Goal: Task Accomplishment & Management: Use online tool/utility

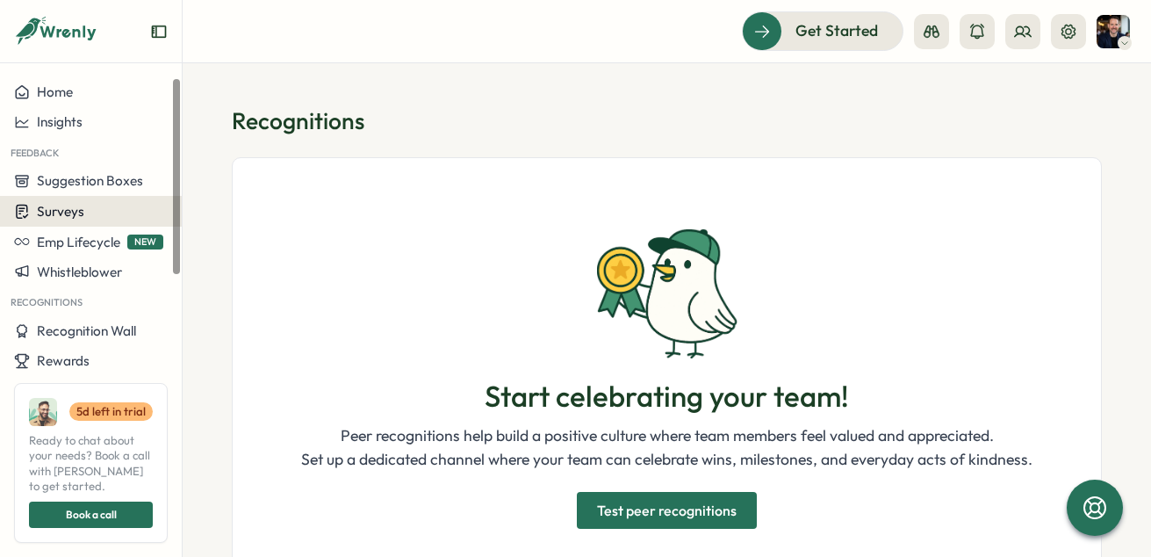
click at [55, 221] on button "Surveys" at bounding box center [91, 211] width 182 height 31
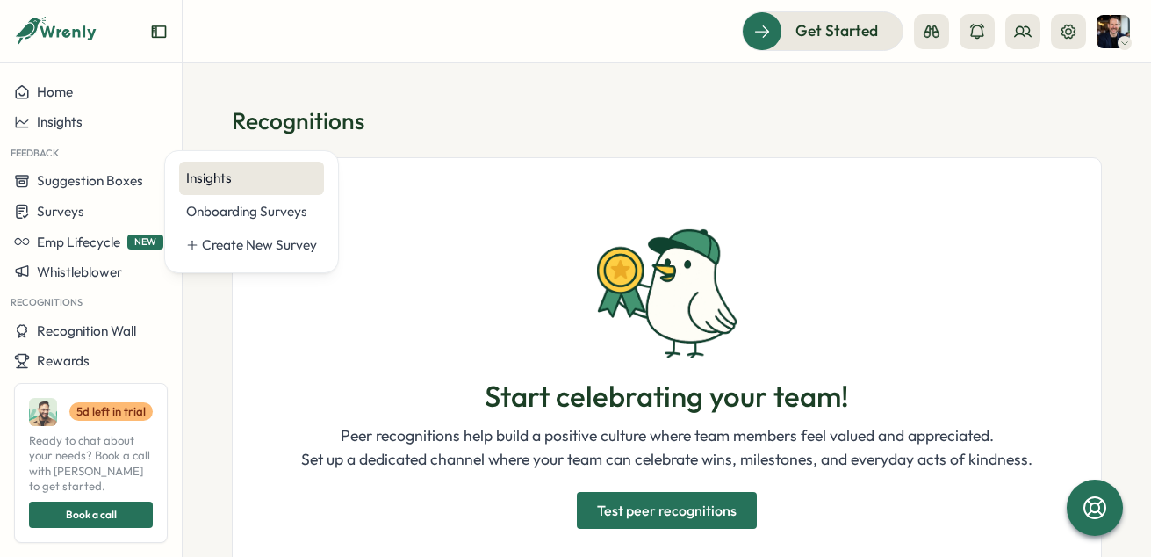
click at [215, 177] on div "Insights" at bounding box center [251, 178] width 131 height 19
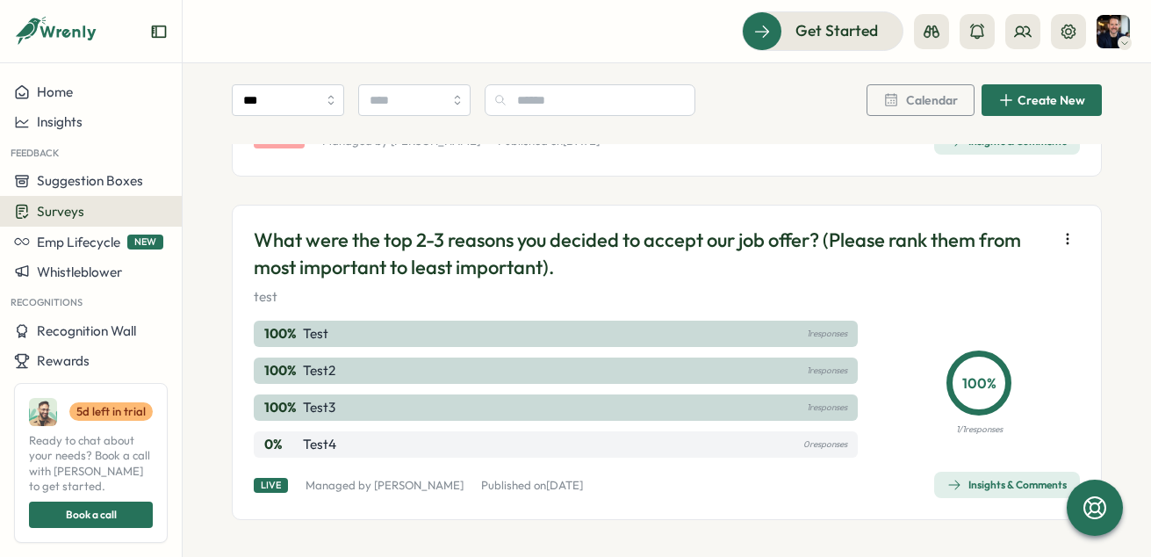
scroll to position [1026, 0]
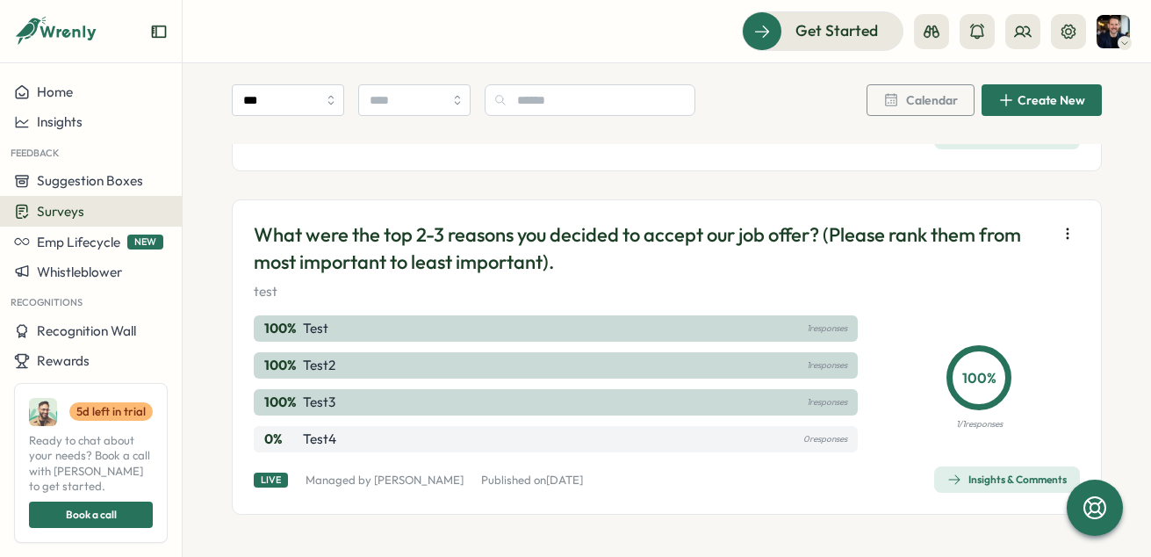
click at [1059, 237] on icon "button" at bounding box center [1068, 234] width 18 height 18
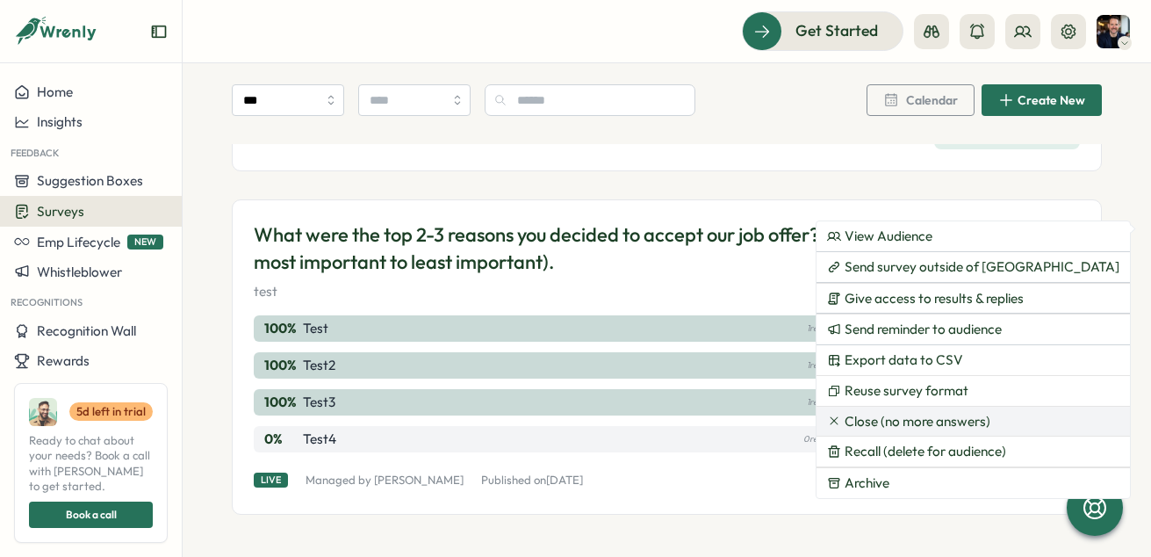
click at [923, 426] on span "Close (no more answers)" at bounding box center [918, 422] width 146 height 16
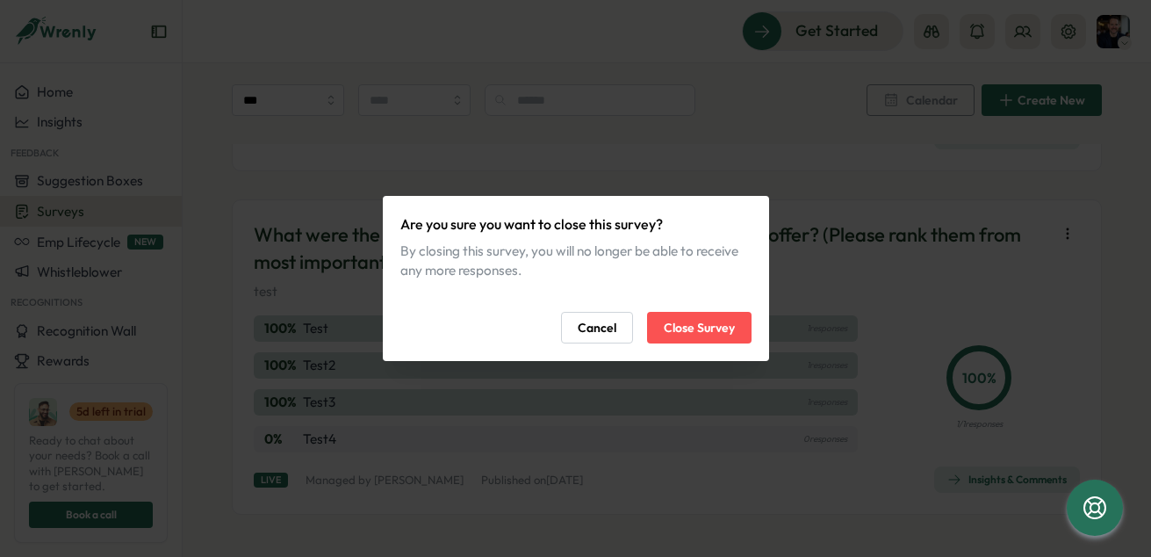
click at [713, 326] on span "Close Survey" at bounding box center [699, 328] width 71 height 30
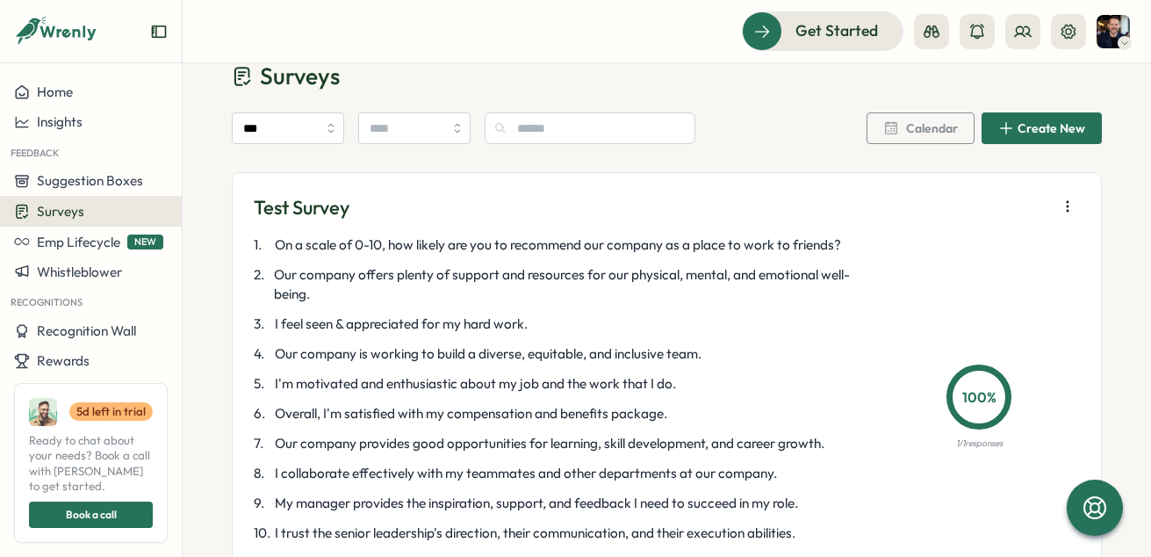
scroll to position [30, 0]
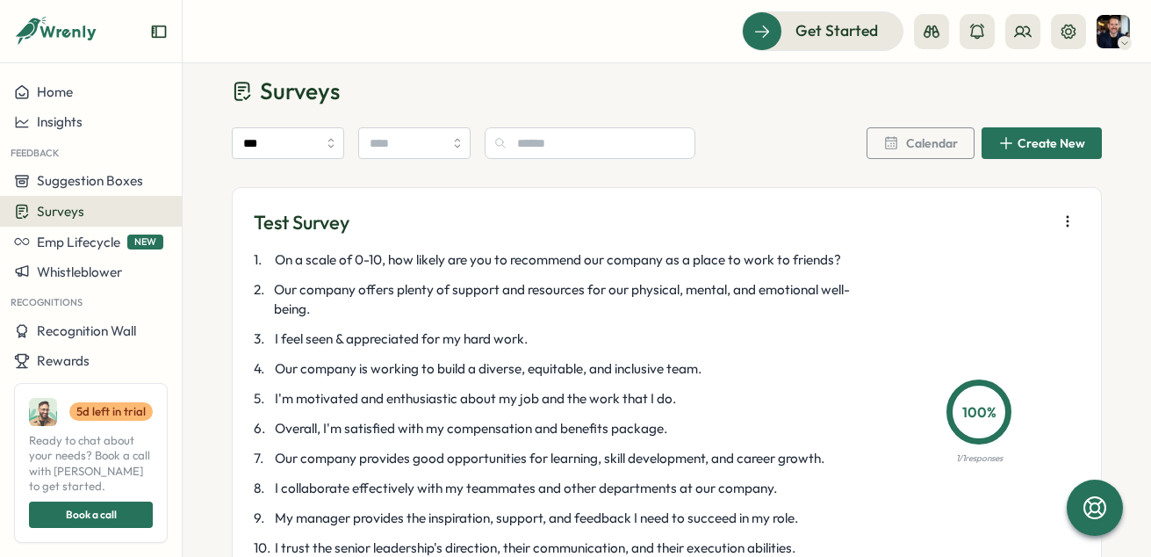
click at [1059, 219] on icon "button" at bounding box center [1068, 221] width 18 height 18
click at [1069, 150] on div "Create New" at bounding box center [1041, 143] width 87 height 16
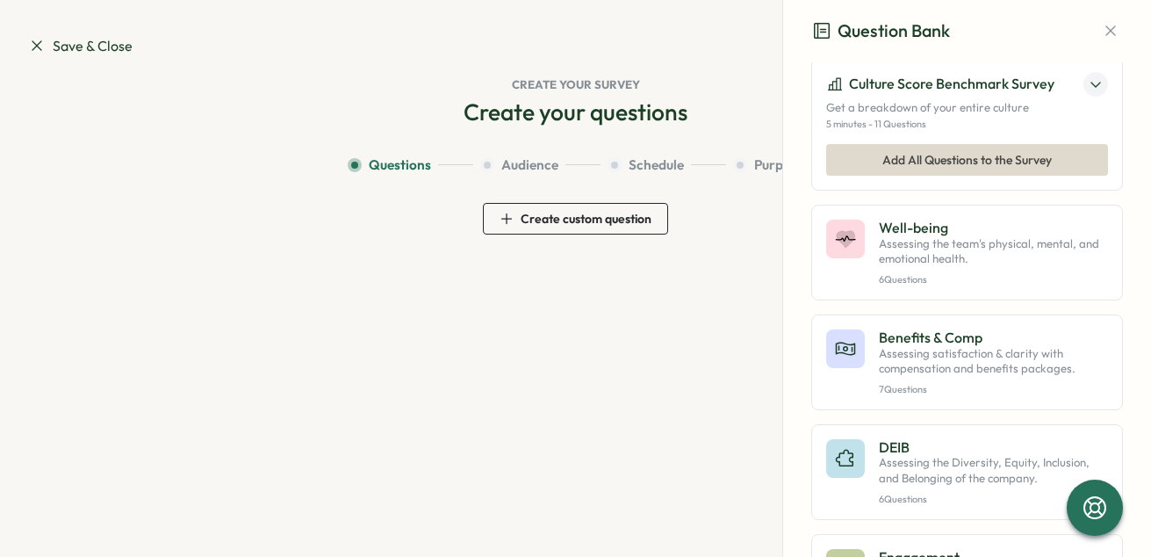
scroll to position [263, 0]
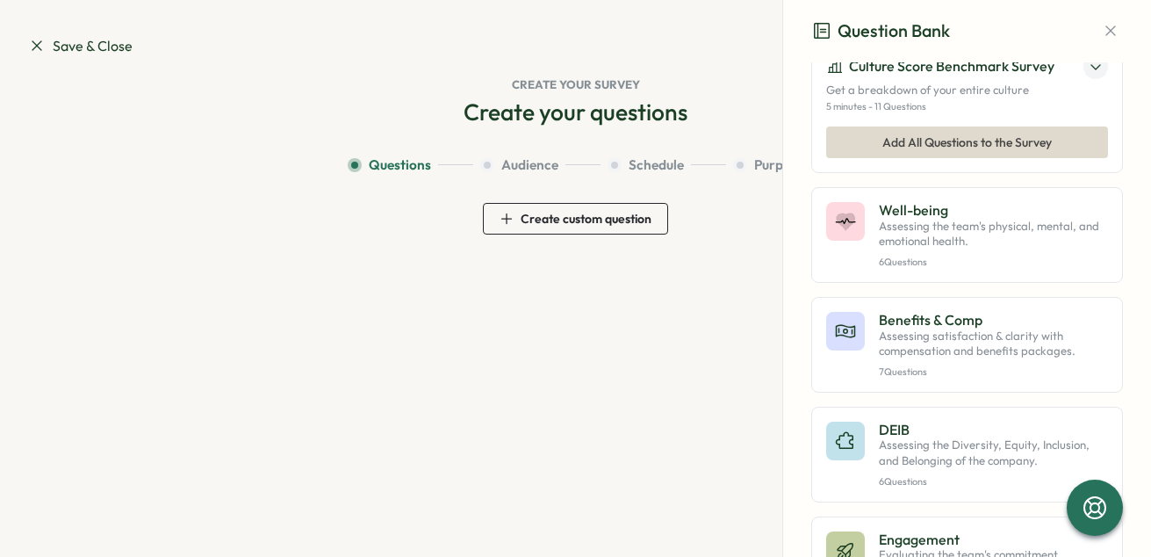
click at [1007, 157] on span "Add All Questions to the Survey" at bounding box center [966, 142] width 169 height 30
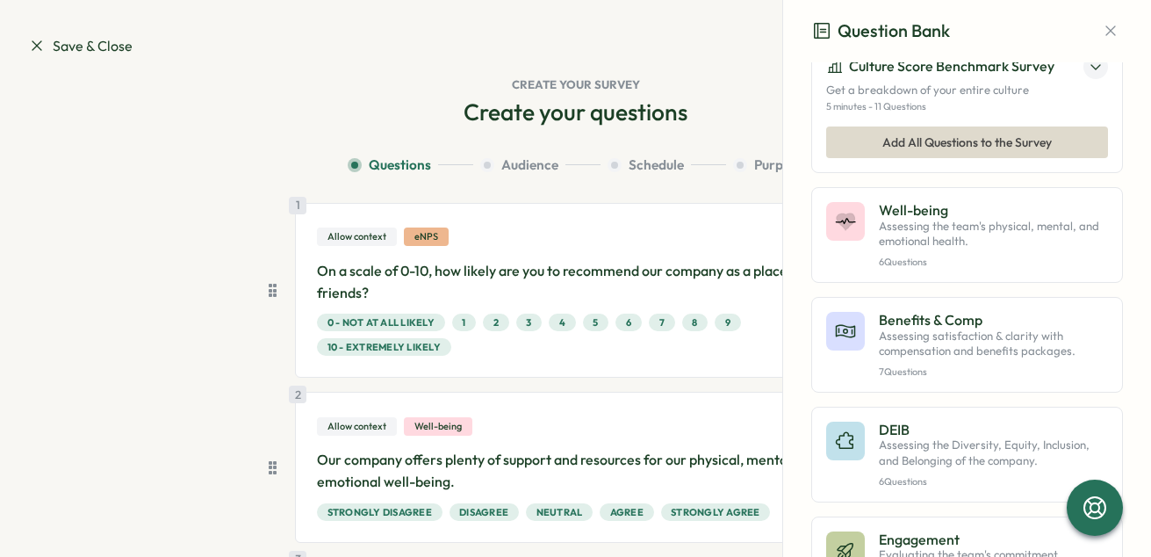
click at [1091, 69] on icon at bounding box center [1095, 67] width 9 height 4
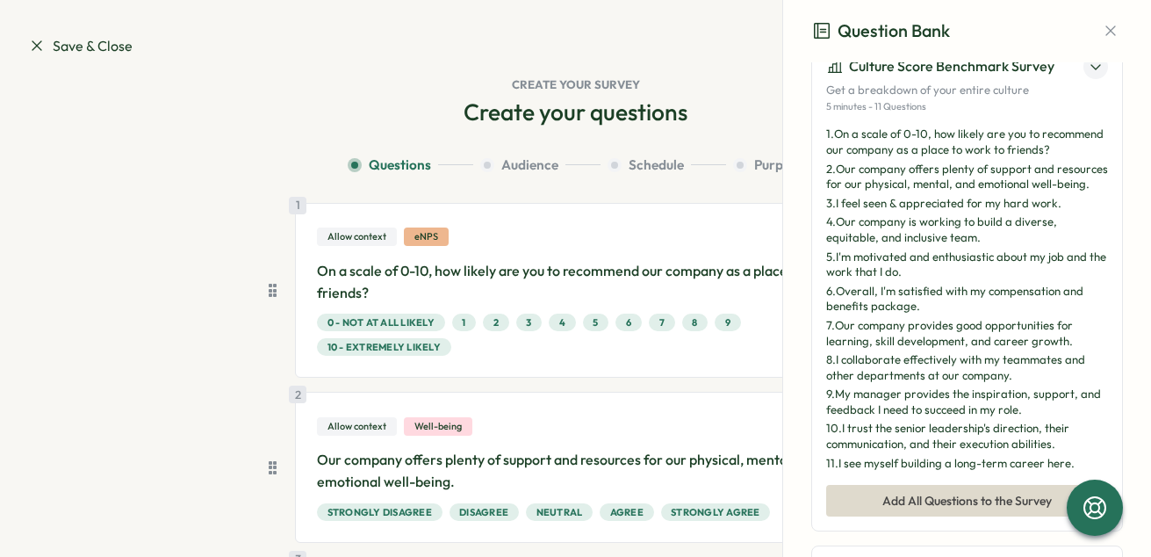
click at [1115, 26] on div "Question Bank" at bounding box center [967, 31] width 368 height 62
click at [1105, 30] on icon "button" at bounding box center [1110, 31] width 10 height 10
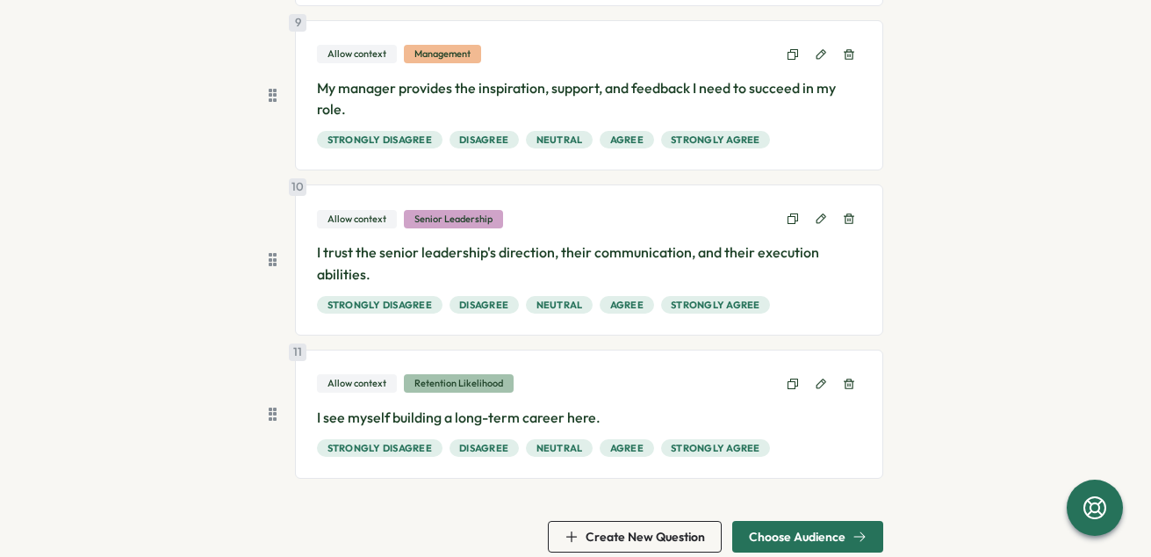
scroll to position [1439, 0]
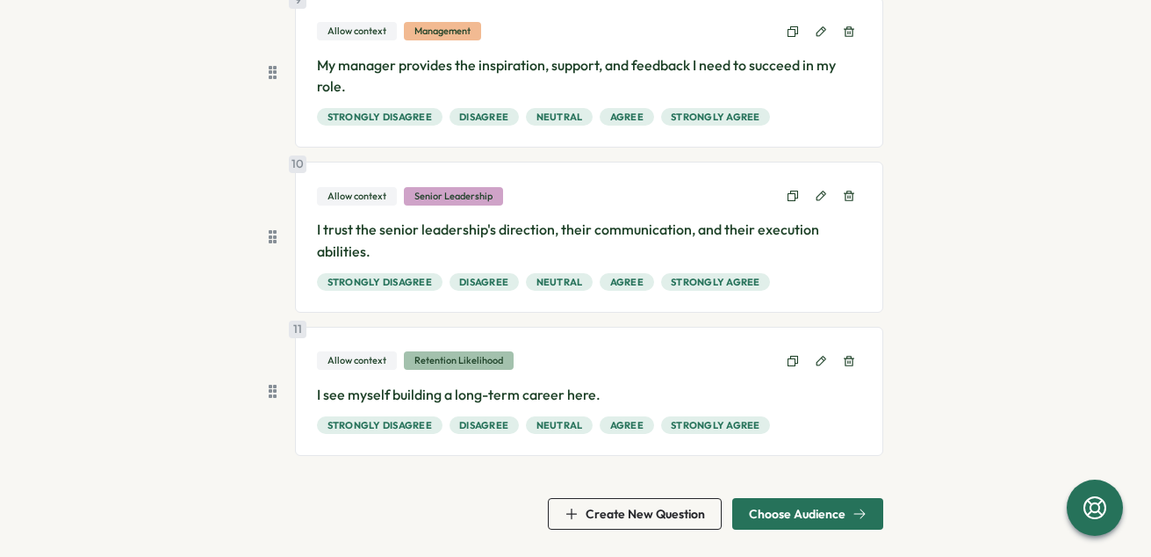
click at [756, 513] on span "Choose Audience" at bounding box center [797, 514] width 97 height 12
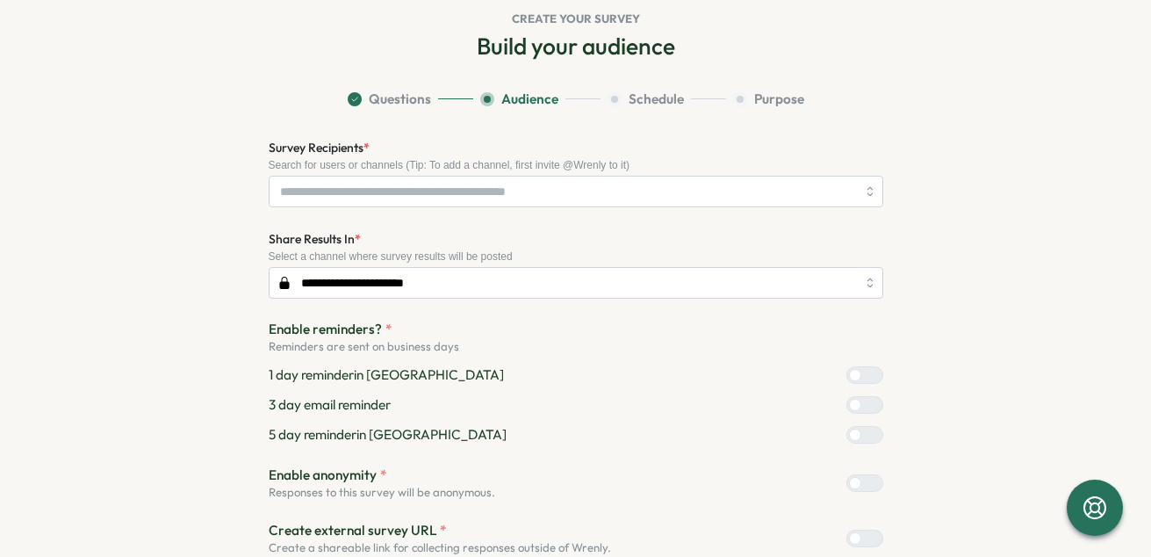
scroll to position [0, 0]
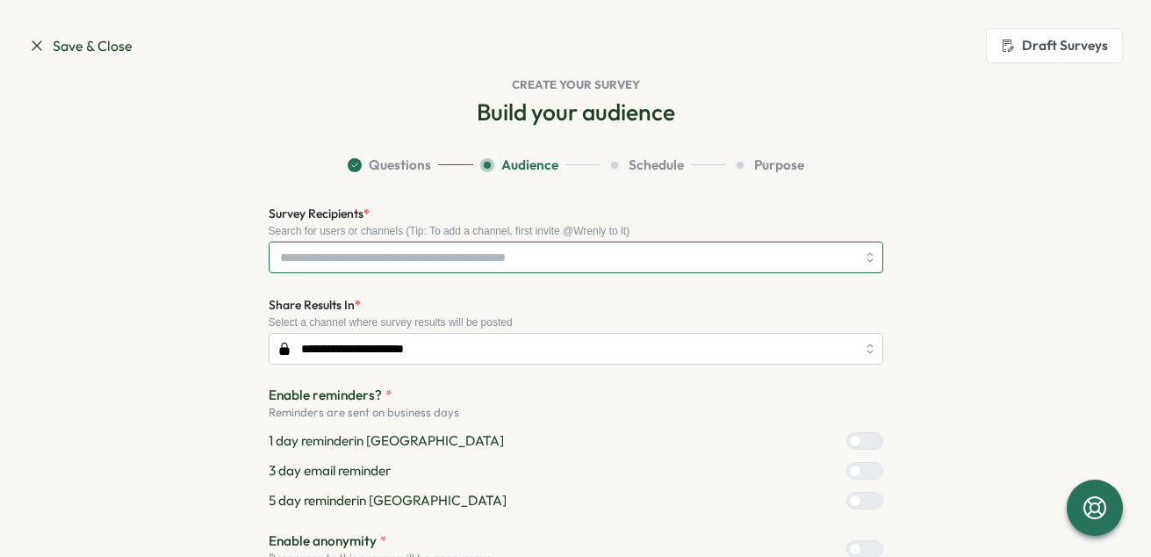
click at [341, 263] on input "Survey Recipients *" at bounding box center [568, 257] width 576 height 30
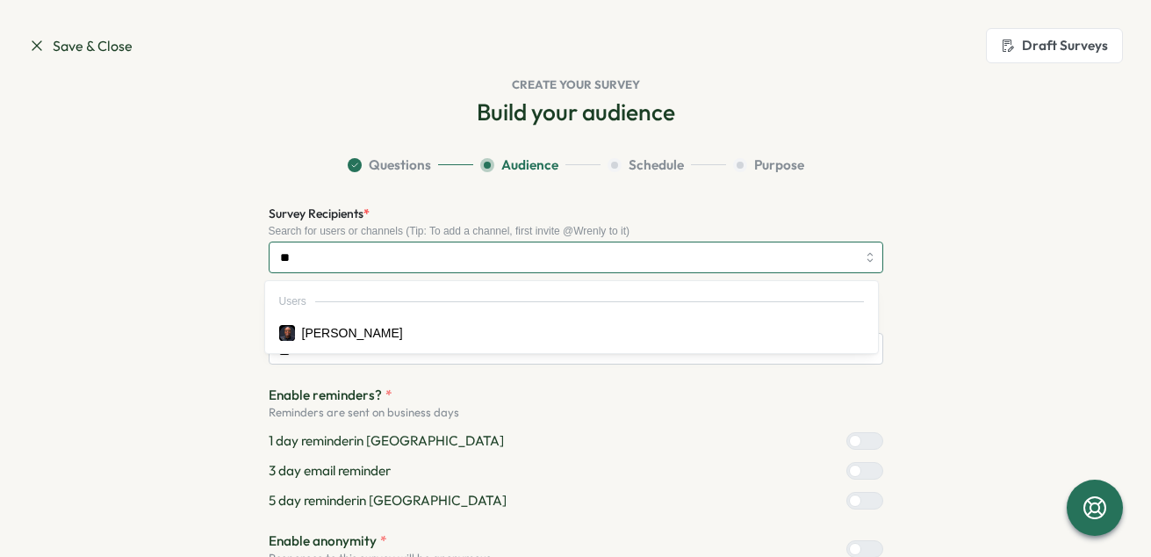
type input "*"
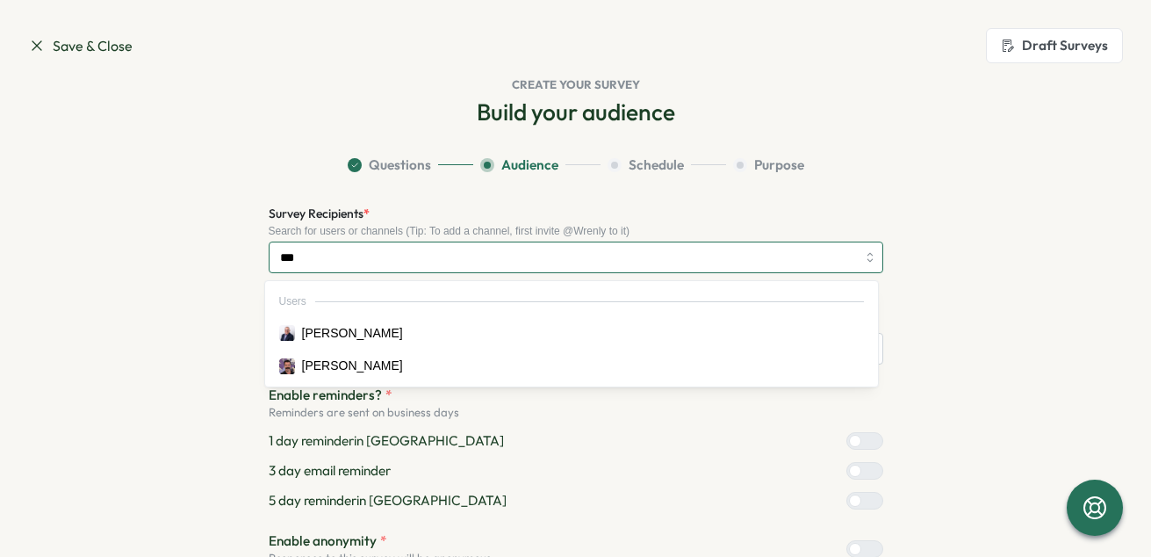
type input "****"
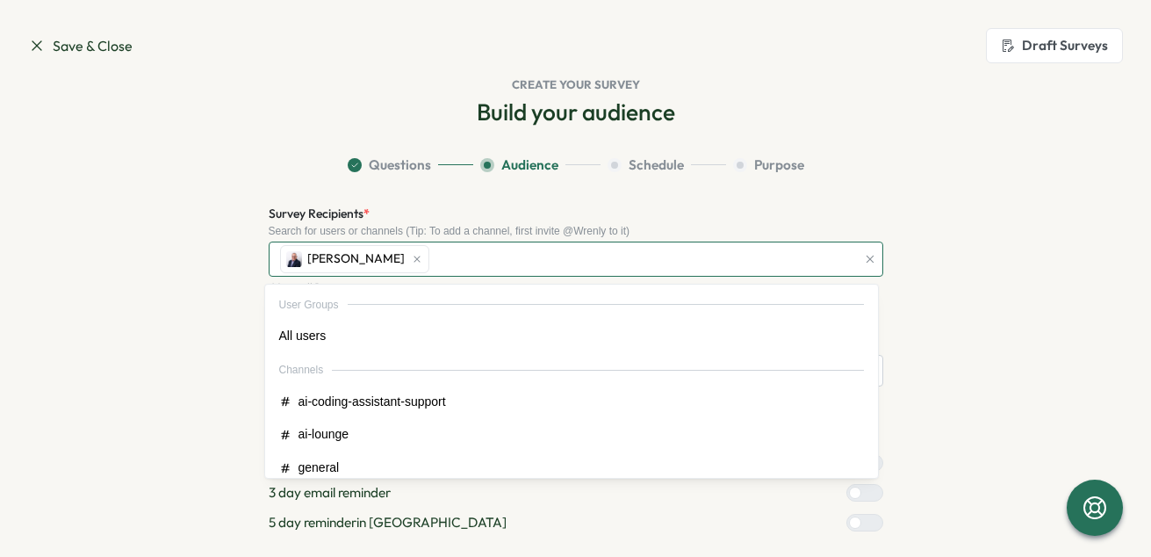
click at [422, 255] on div "James Lango" at bounding box center [566, 258] width 580 height 33
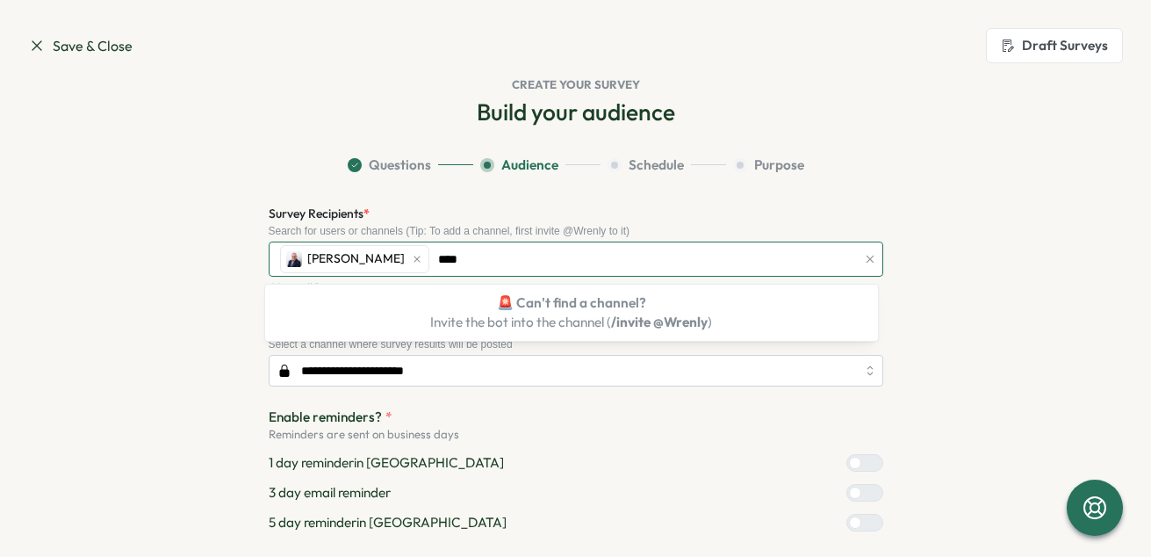
type input "***"
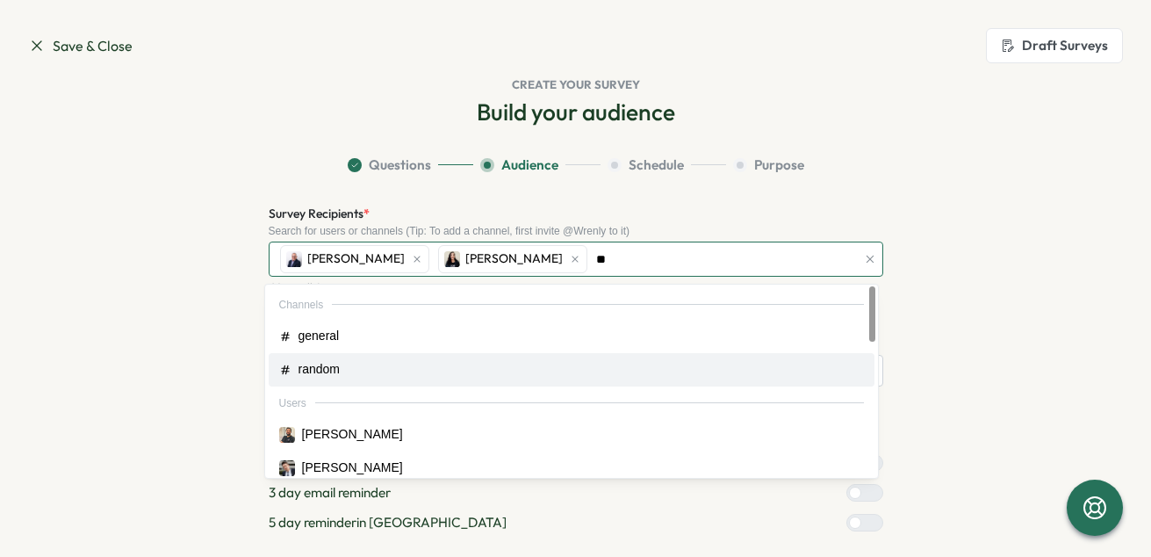
type input "***"
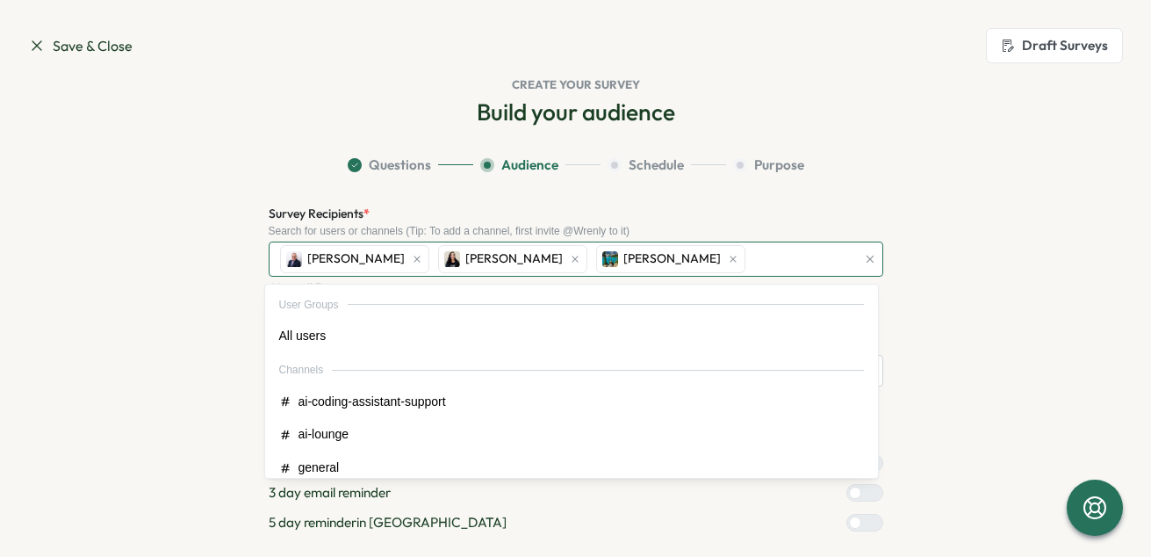
click at [746, 263] on div "James Lango Sabrina Dajani Ravneet Gill" at bounding box center [566, 258] width 580 height 33
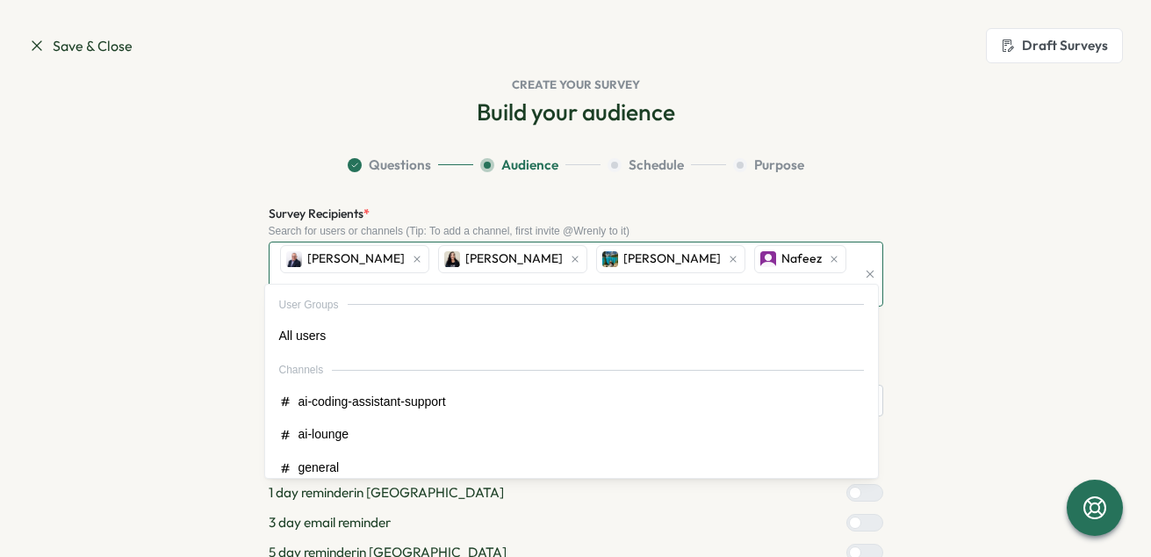
click at [781, 256] on div "James Lango Sabrina Dajani Ravneet Gill Nafeez" at bounding box center [566, 273] width 580 height 63
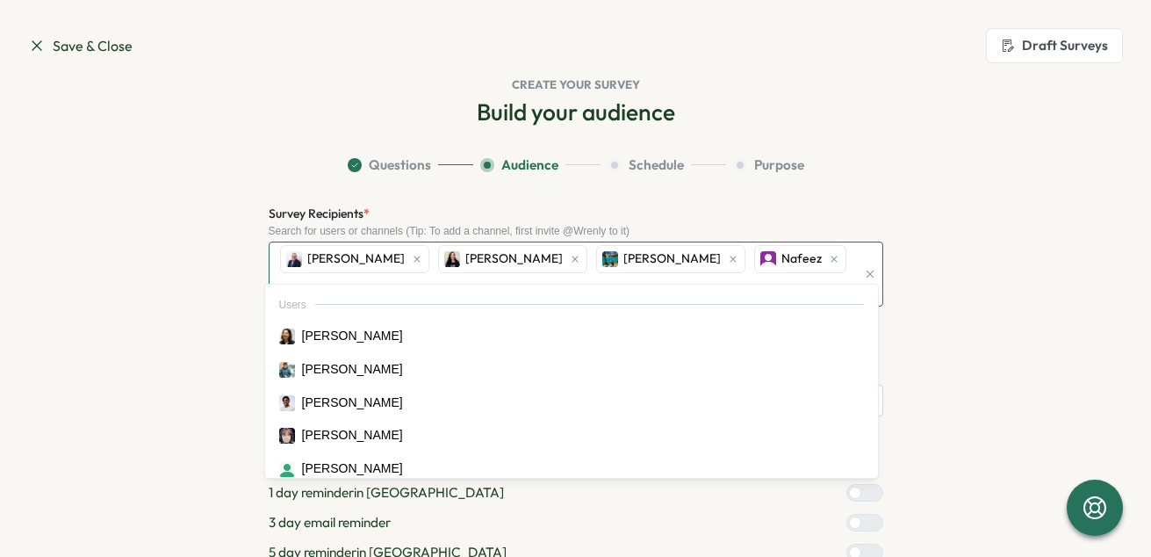
type input "***"
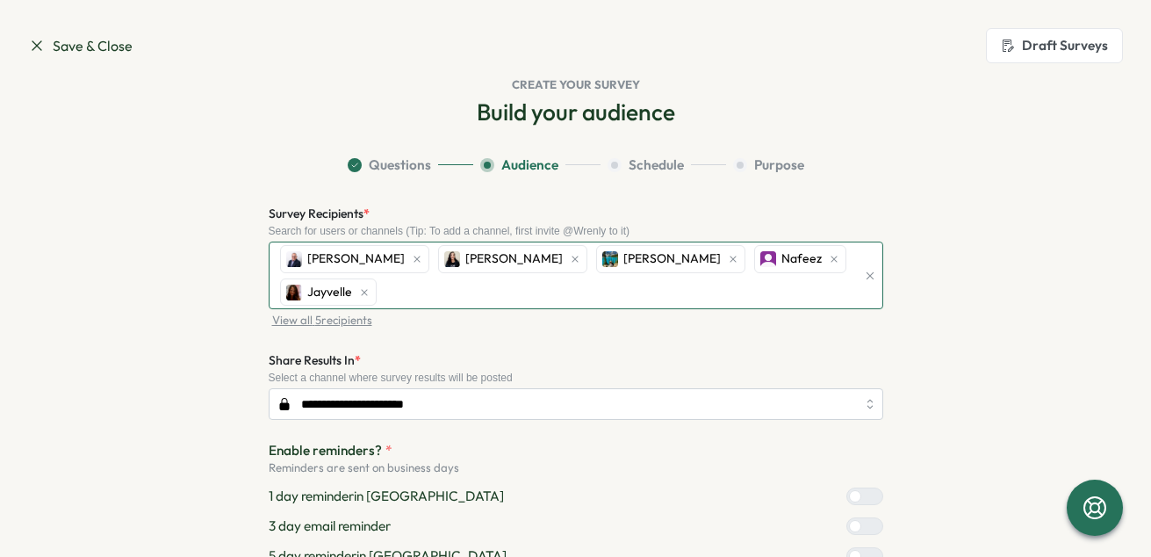
click at [588, 284] on div "James Lango Sabrina Dajani Ravneet Gill Nafeez Jayvelle" at bounding box center [566, 275] width 580 height 66
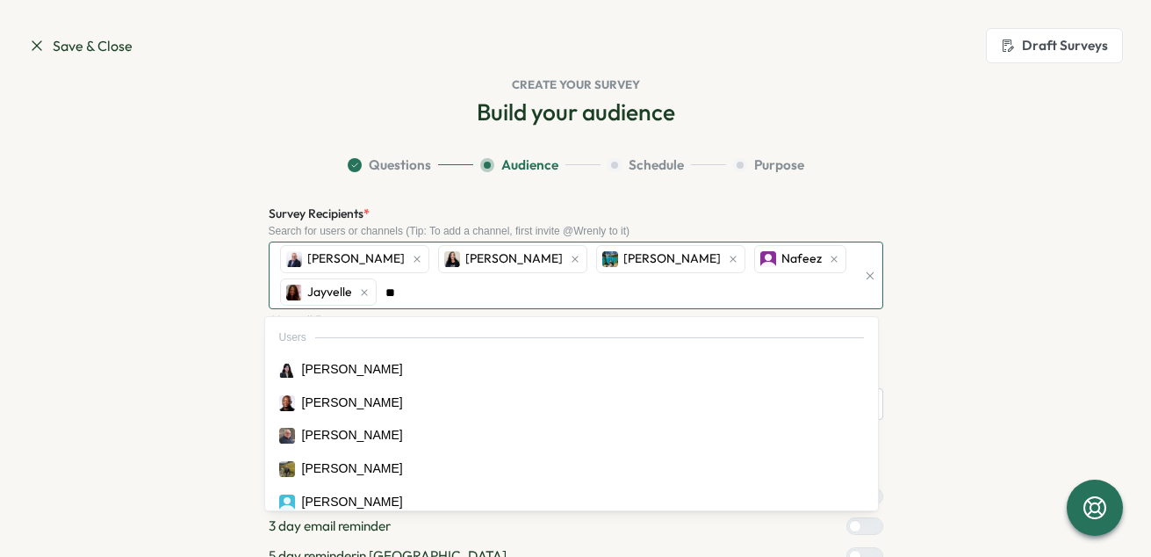
type input "***"
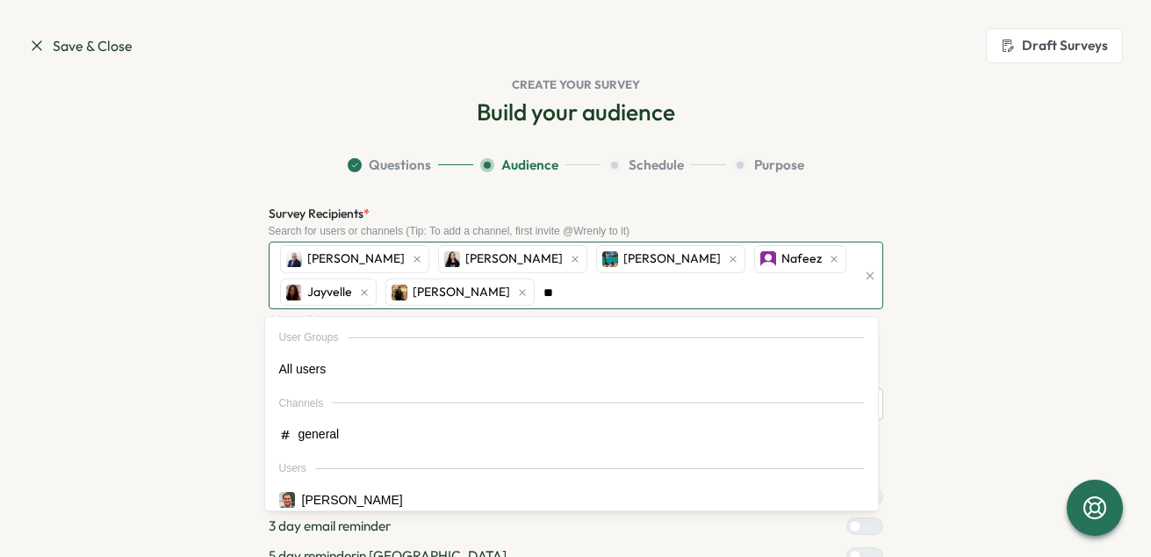
type input "***"
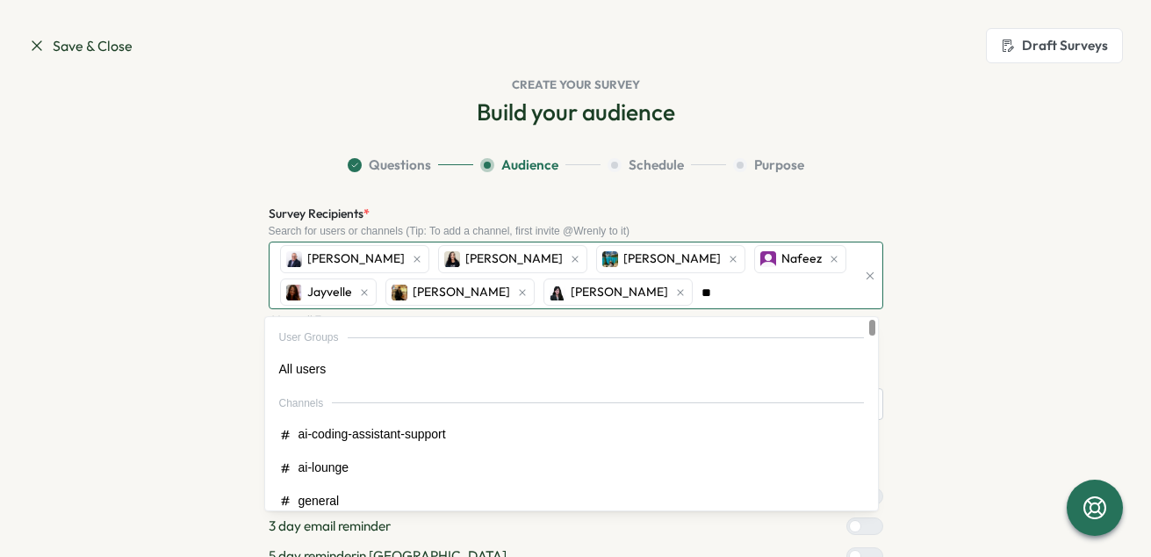
type input "***"
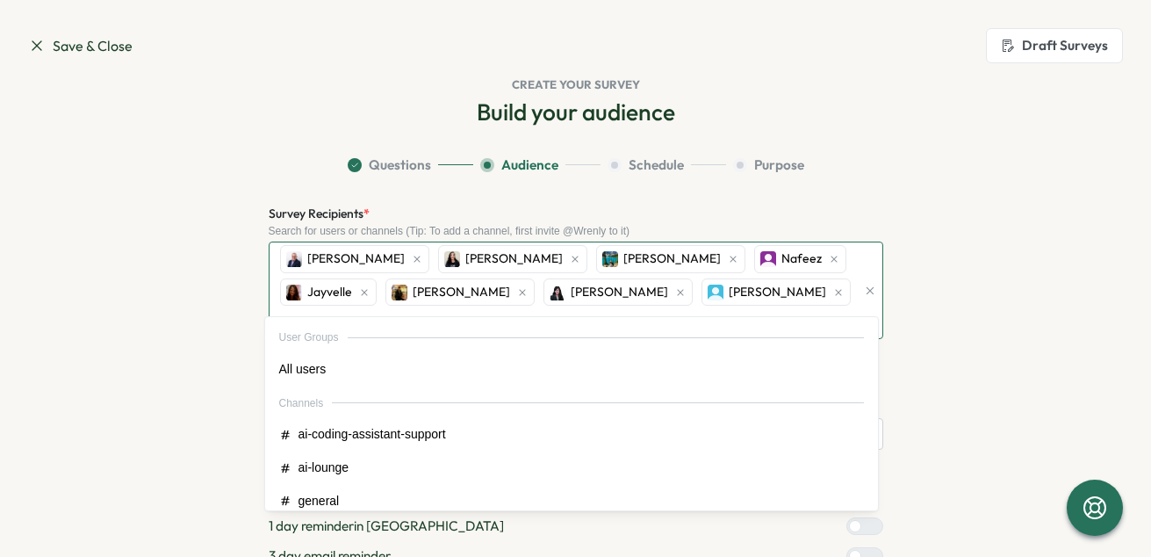
click at [786, 287] on div "James Lango Sabrina Dajani Ravneet Gill Nafeez Jayvelle Chris Nguyen Allison Ch…" at bounding box center [566, 290] width 580 height 96
type input "***"
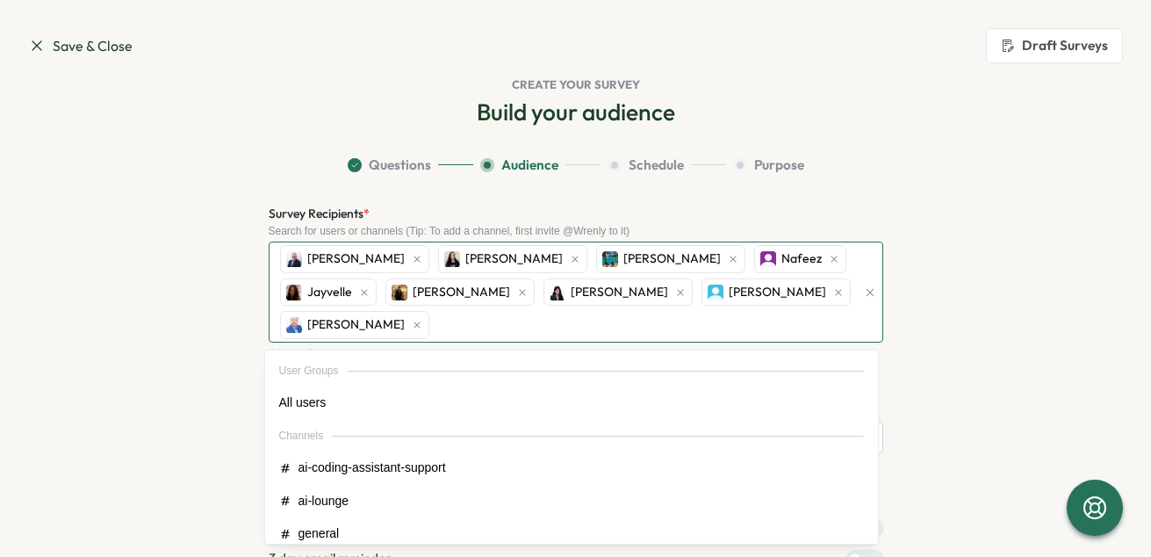
click at [623, 317] on div "James Lango Sabrina Dajani Ravneet Gill Nafeez Jayvelle Chris Nguyen Allison Ch…" at bounding box center [566, 291] width 580 height 99
click at [617, 320] on div "James Lango Sabrina Dajani Ravneet Gill Nafeez Jayvelle Chris Nguyen Allison Ch…" at bounding box center [566, 291] width 580 height 99
click at [617, 316] on div "James Lango Sabrina Dajani Ravneet Gill Nafeez Jayvelle Chris Nguyen Allison Ch…" at bounding box center [566, 291] width 580 height 99
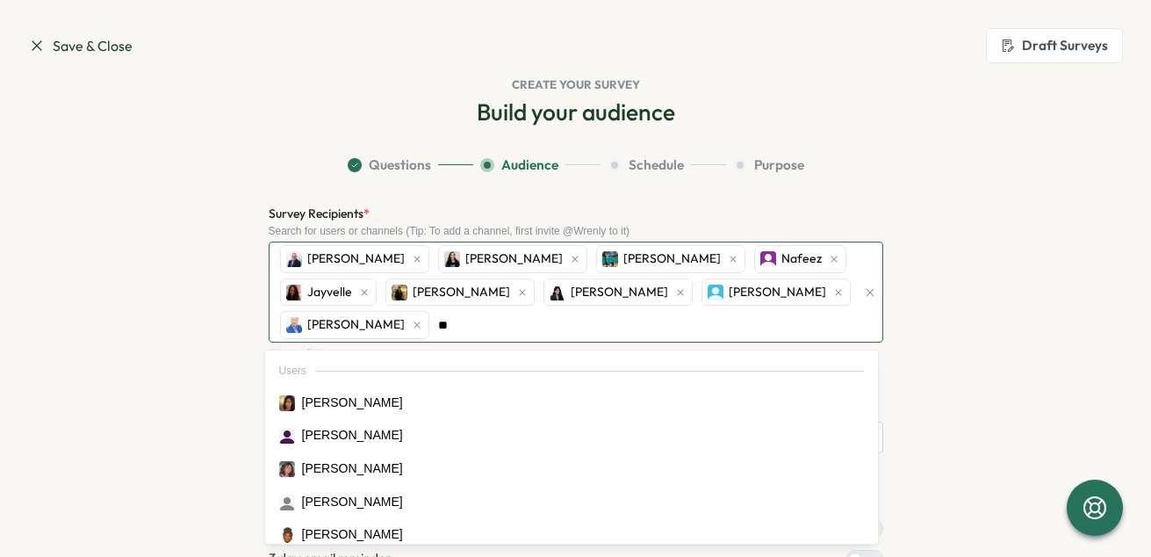
type input "***"
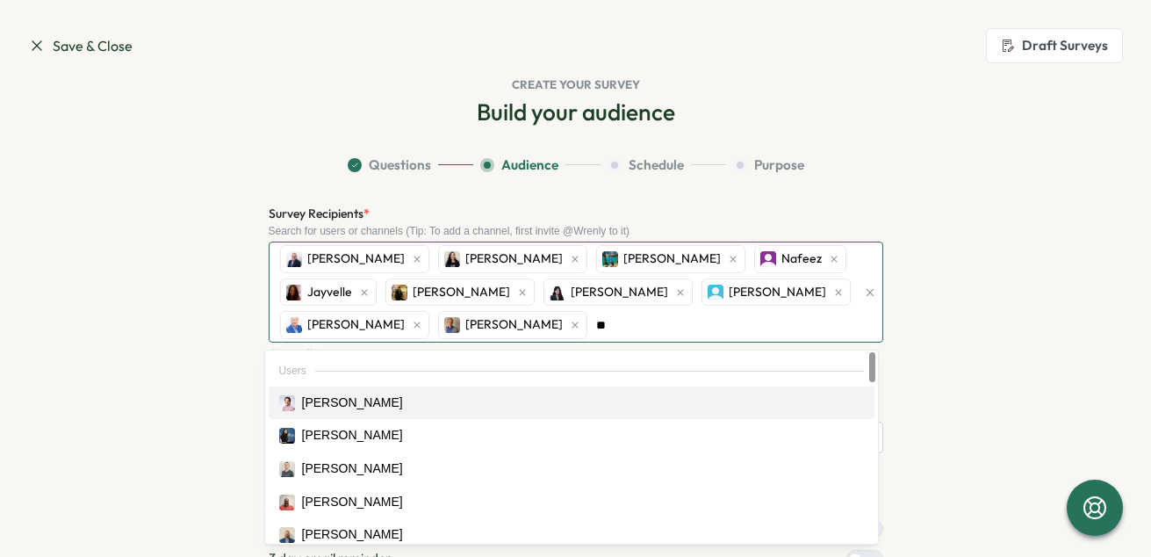
type input "***"
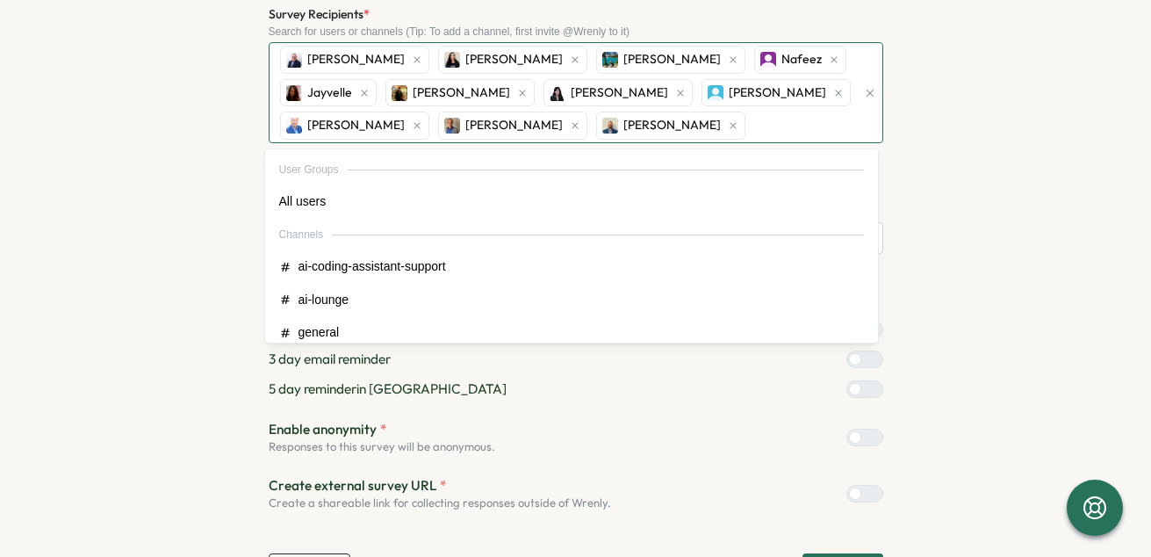
scroll to position [198, 0]
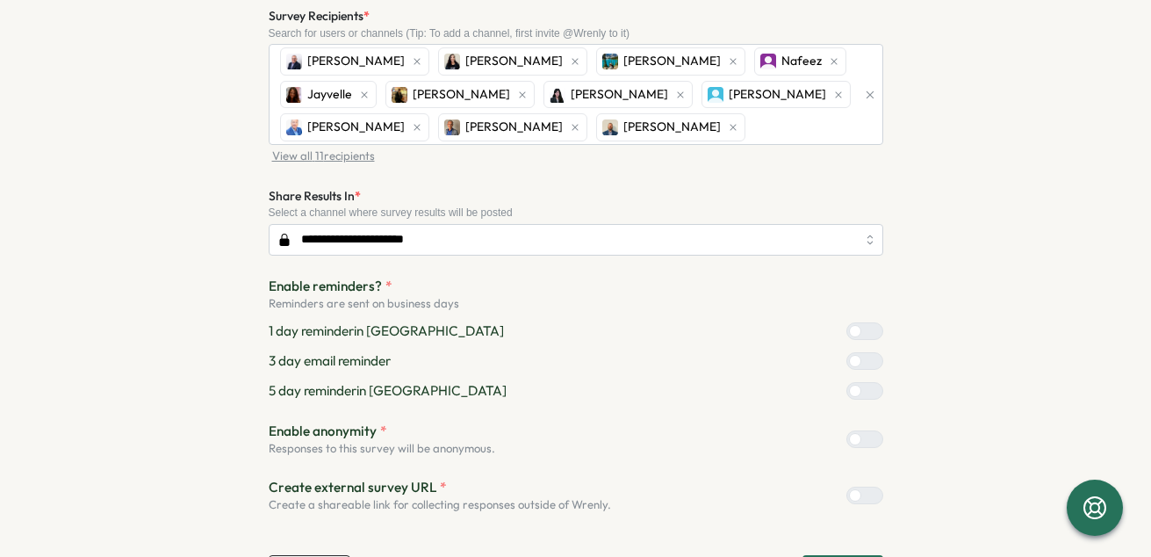
click at [921, 337] on section "**********" at bounding box center [575, 272] width 1095 height 629
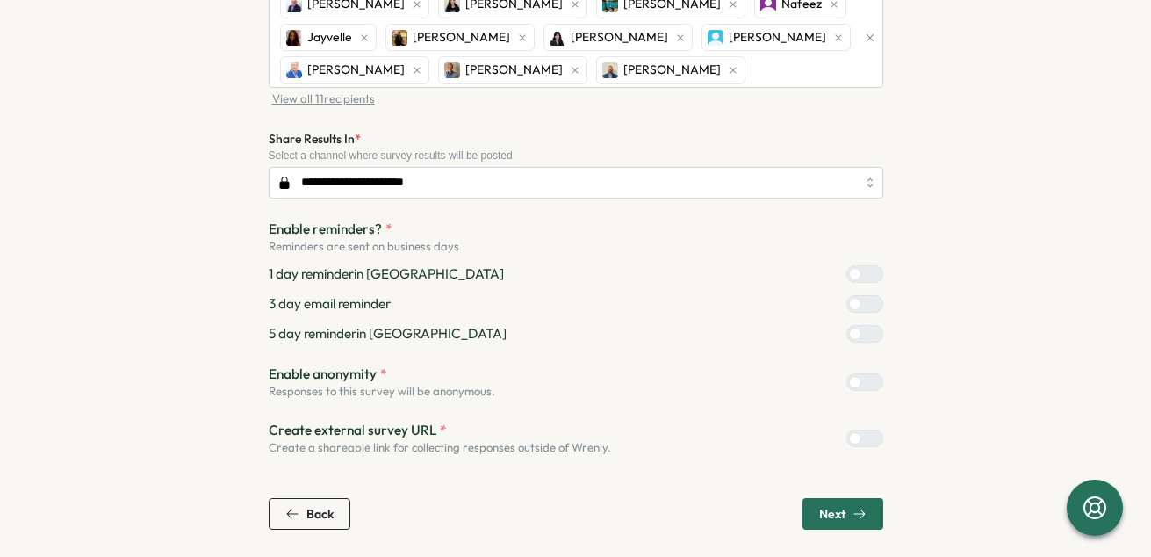
scroll to position [253, 0]
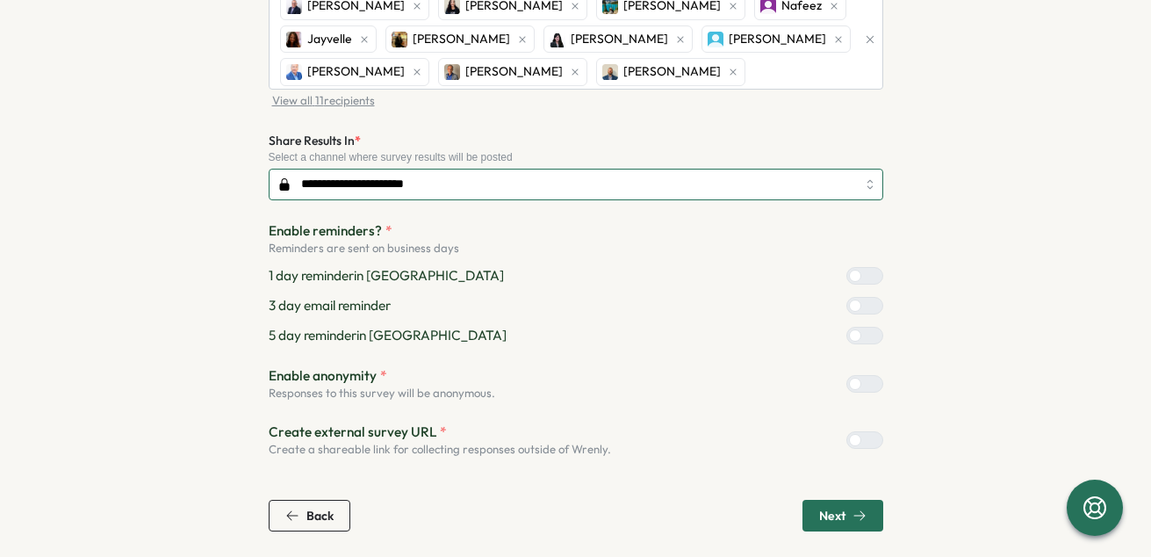
click at [784, 185] on input "**********" at bounding box center [576, 185] width 615 height 32
click at [934, 153] on section "**********" at bounding box center [575, 217] width 1095 height 629
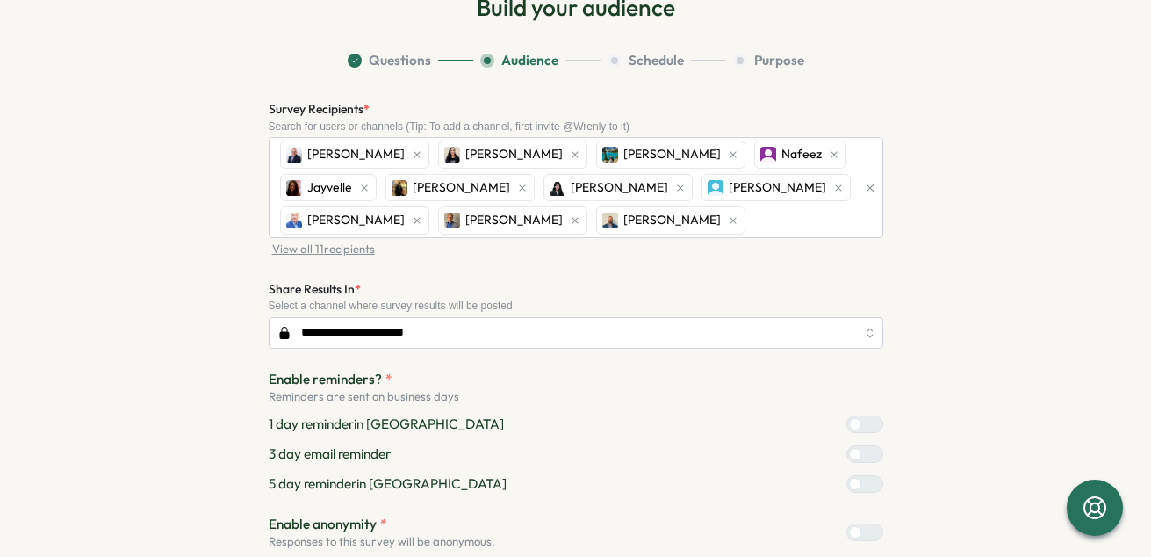
scroll to position [102, 0]
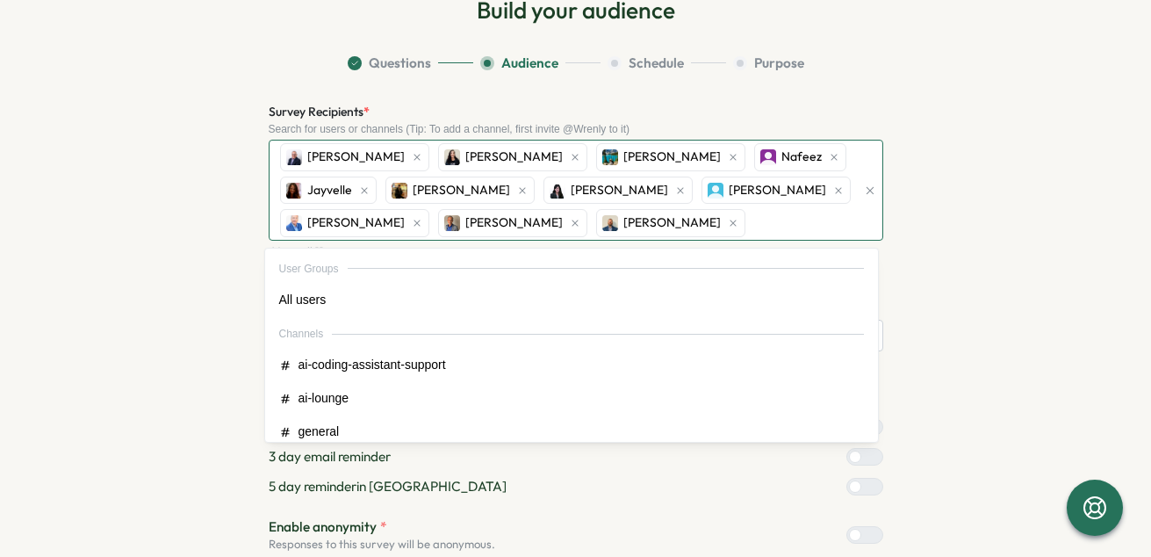
click at [648, 221] on div "James Lango Sabrina Dajani Ravneet Gill Nafeez Jayvelle Chris Nguyen Allison Ch…" at bounding box center [566, 189] width 580 height 99
click at [670, 225] on div "James Lango Sabrina Dajani Ravneet Gill Nafeez Jayvelle Chris Nguyen Allison Ch…" at bounding box center [566, 189] width 580 height 99
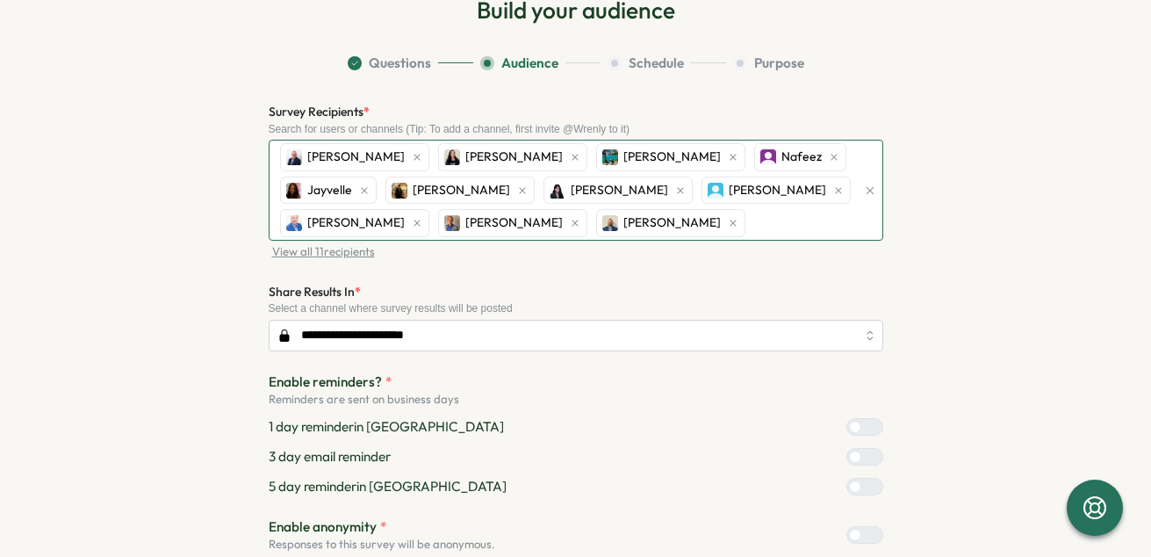
click at [656, 222] on div "James Lango Sabrina Dajani Ravneet Gill Nafeez Jayvelle Chris Nguyen Allison Ch…" at bounding box center [566, 189] width 580 height 99
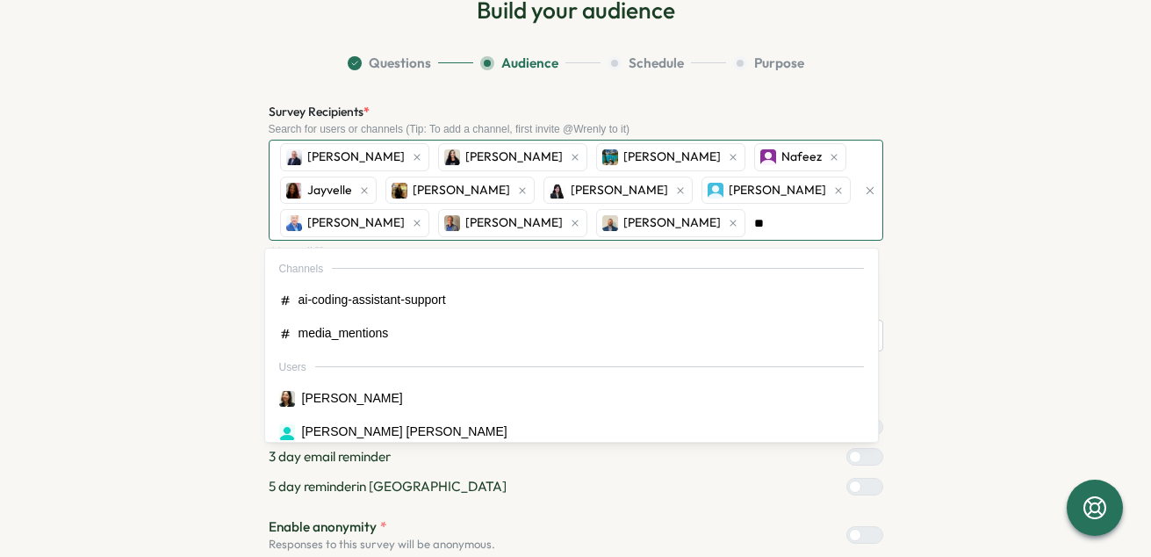
type input "***"
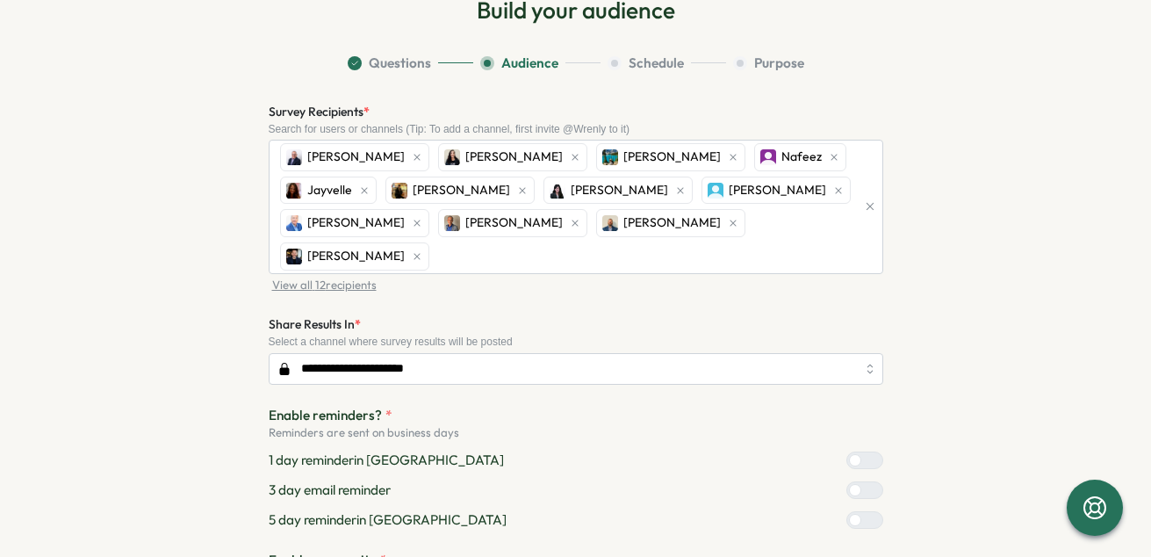
click at [911, 341] on section "**********" at bounding box center [575, 385] width 1095 height 662
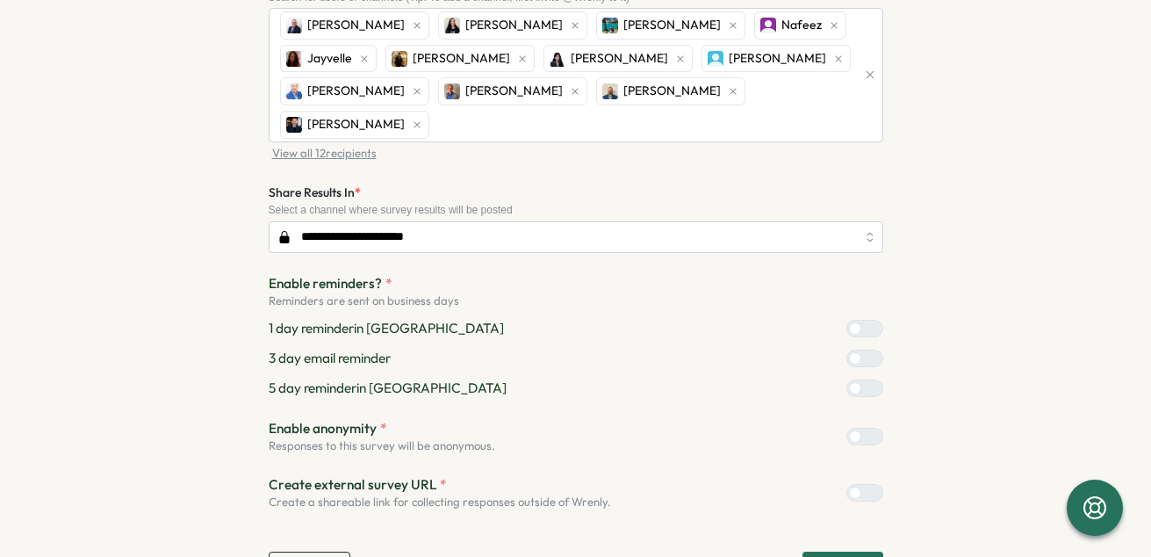
scroll to position [255, 0]
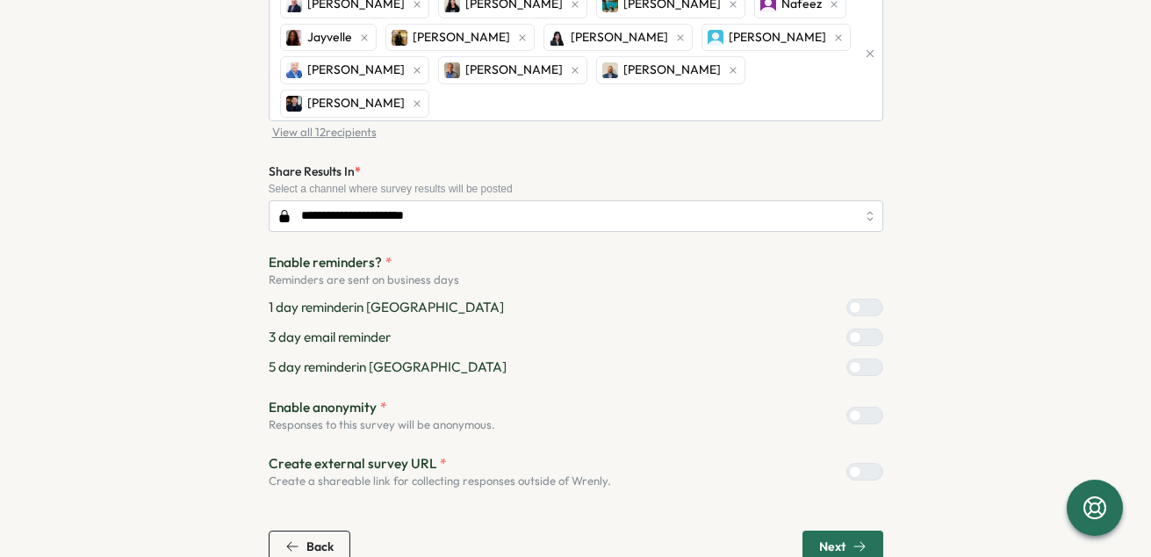
click at [861, 361] on div at bounding box center [855, 367] width 12 height 12
click at [861, 331] on div at bounding box center [855, 337] width 12 height 12
click at [822, 540] on span "Next" at bounding box center [832, 546] width 26 height 12
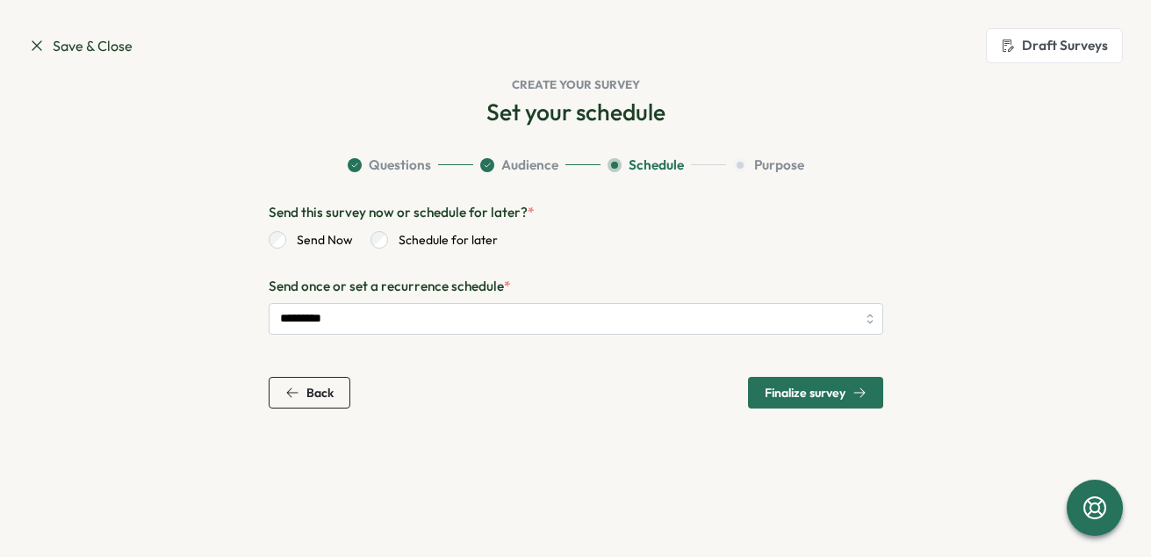
click at [755, 388] on button "Finalize survey" at bounding box center [815, 393] width 135 height 32
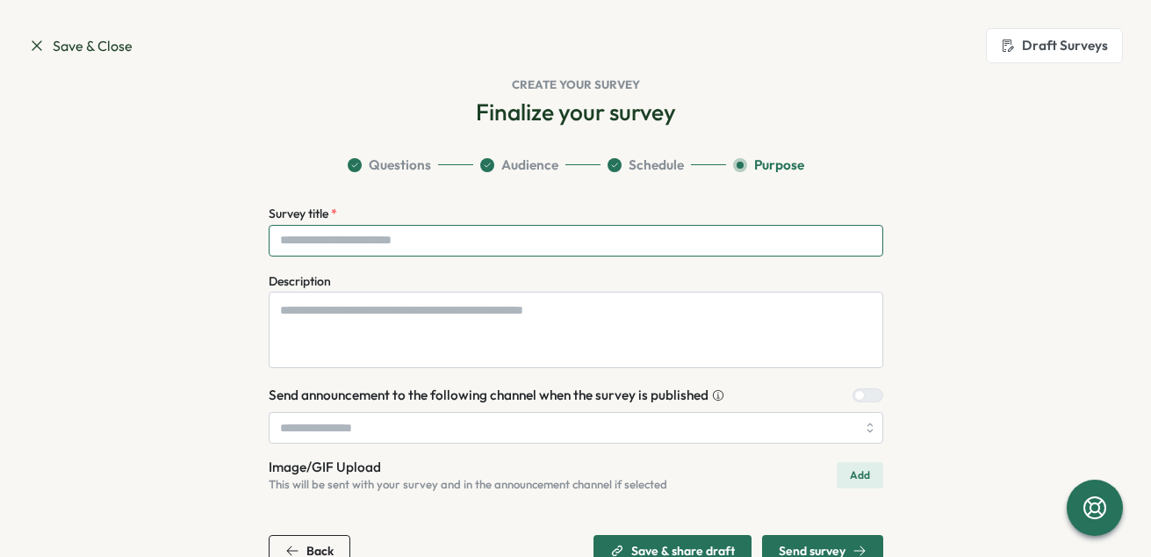
click at [400, 236] on input "Survey title *" at bounding box center [576, 241] width 615 height 32
type input "**********"
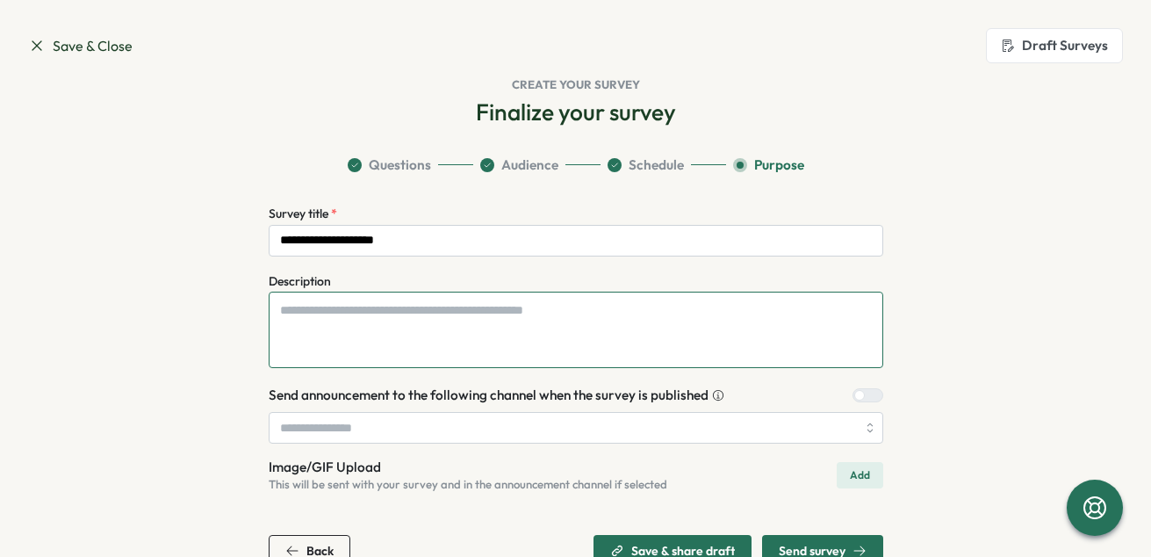
click at [367, 307] on textarea "Description" at bounding box center [576, 330] width 615 height 76
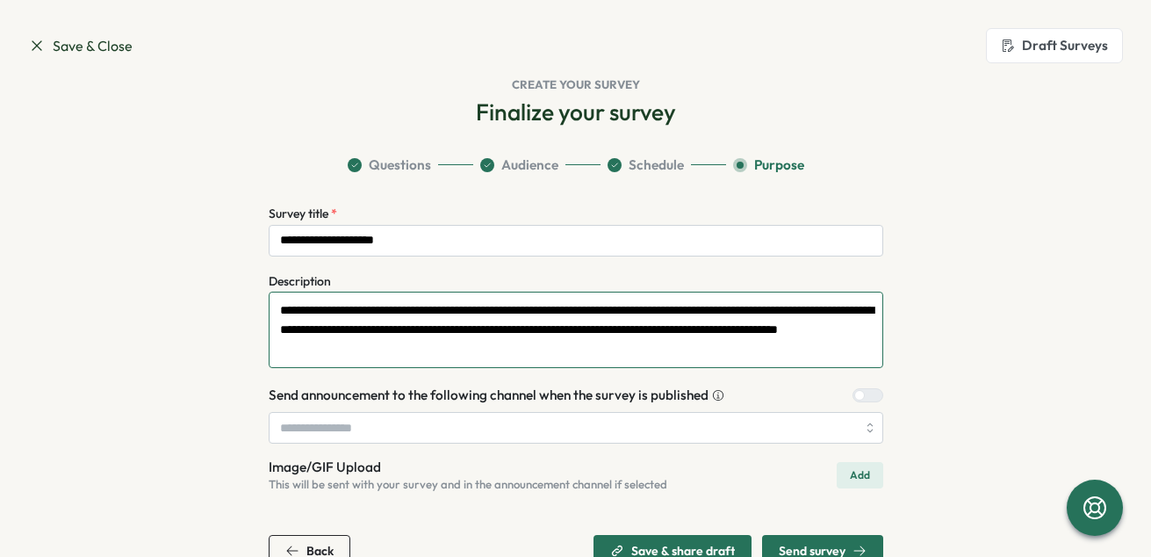
scroll to position [38, 0]
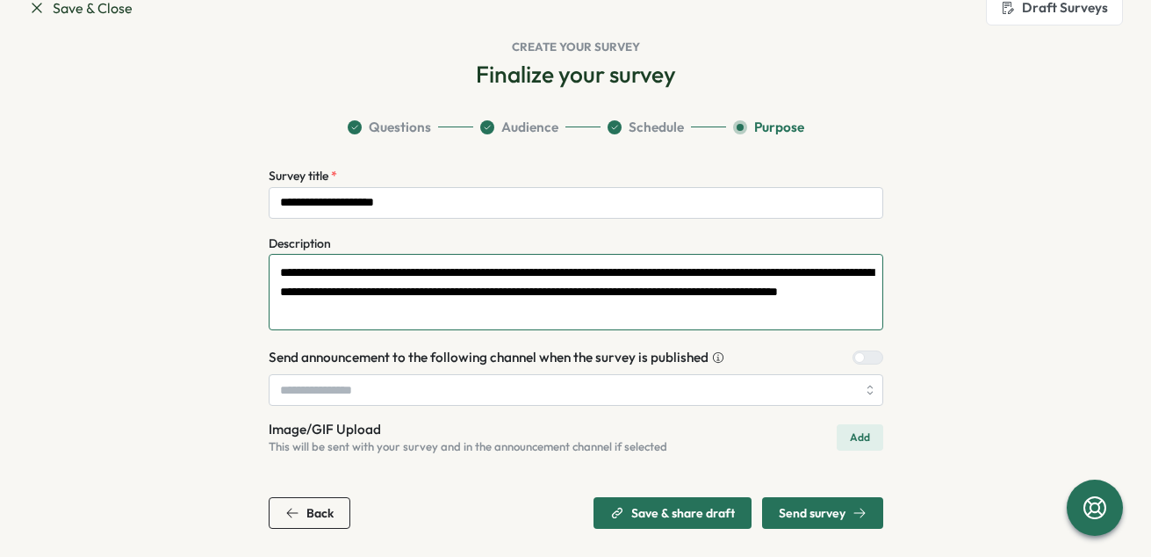
type textarea "**********"
click at [866, 353] on div at bounding box center [874, 357] width 18 height 12
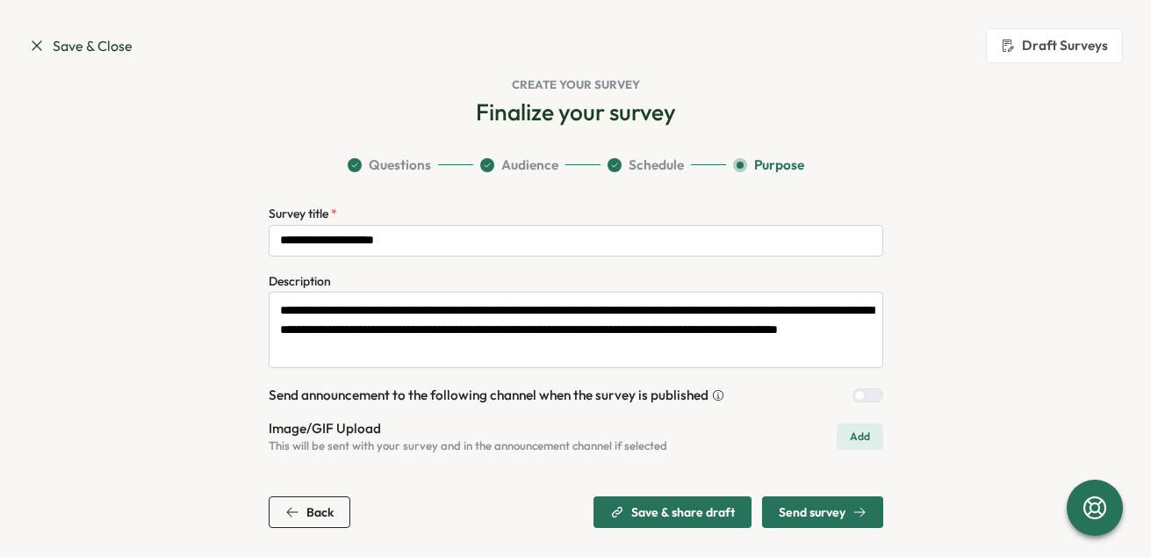
click at [850, 438] on span "Add" at bounding box center [860, 436] width 20 height 25
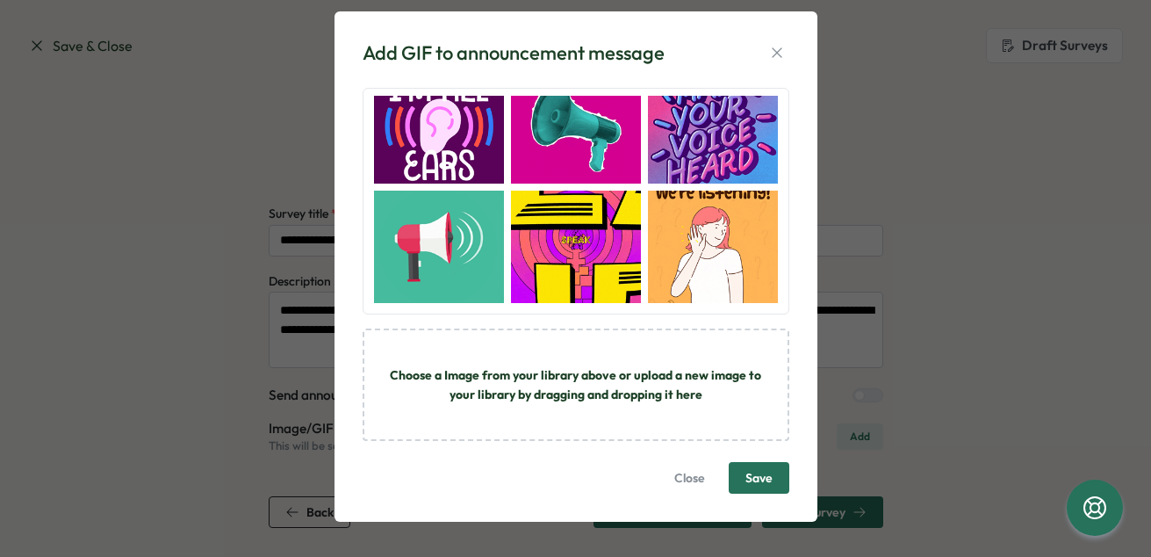
scroll to position [22, 0]
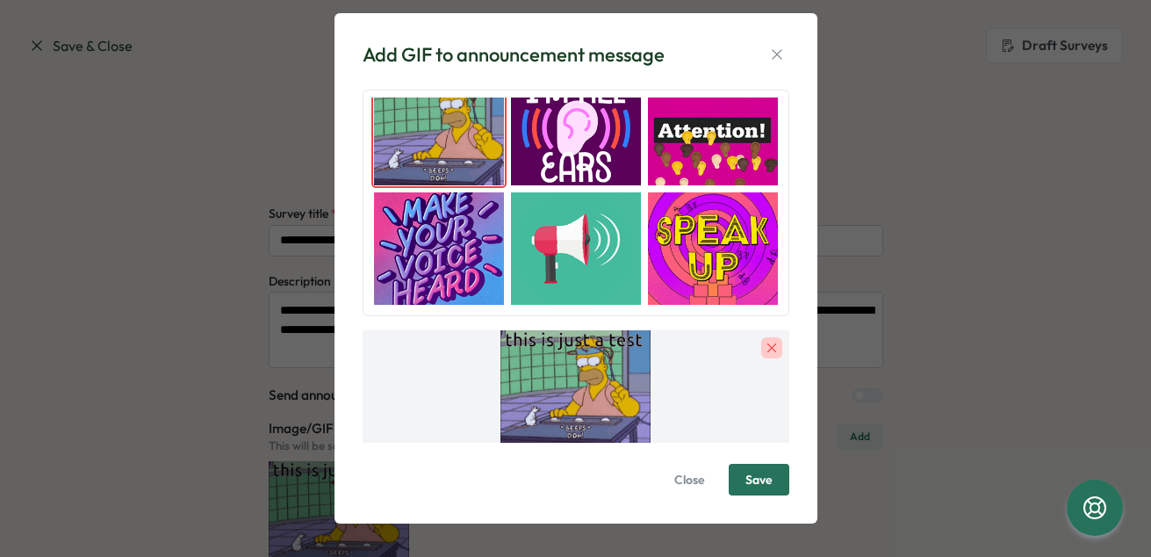
click at [745, 478] on span "Save" at bounding box center [758, 479] width 27 height 12
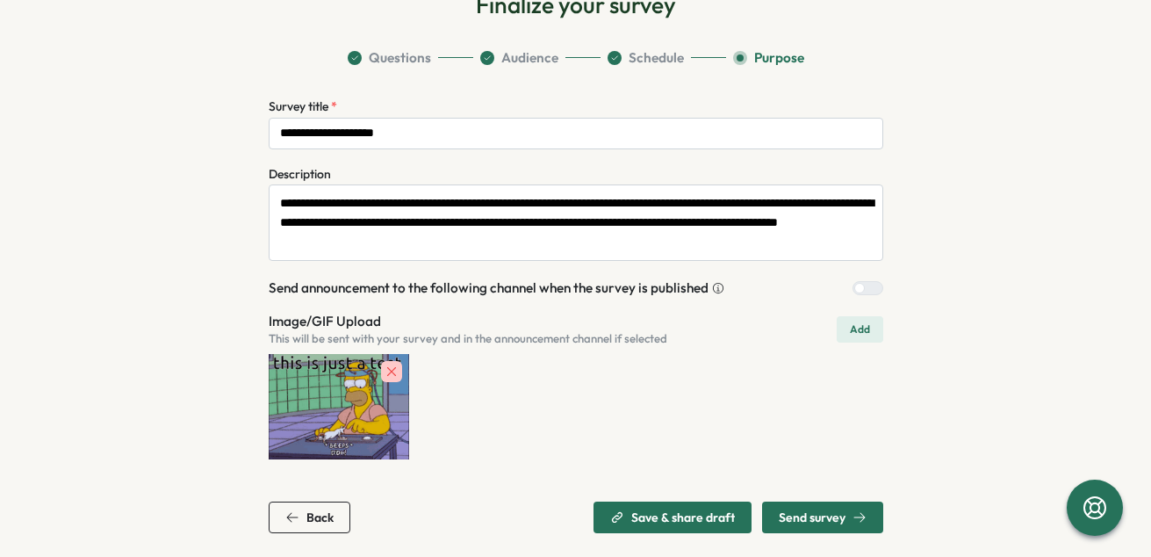
scroll to position [112, 0]
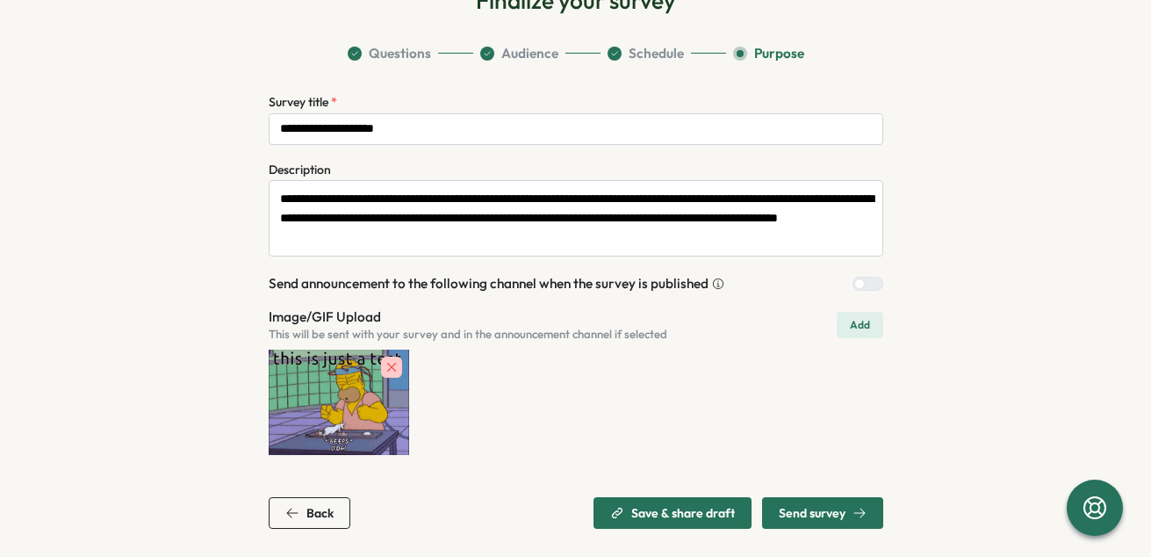
click at [803, 514] on span "Send survey" at bounding box center [812, 513] width 67 height 12
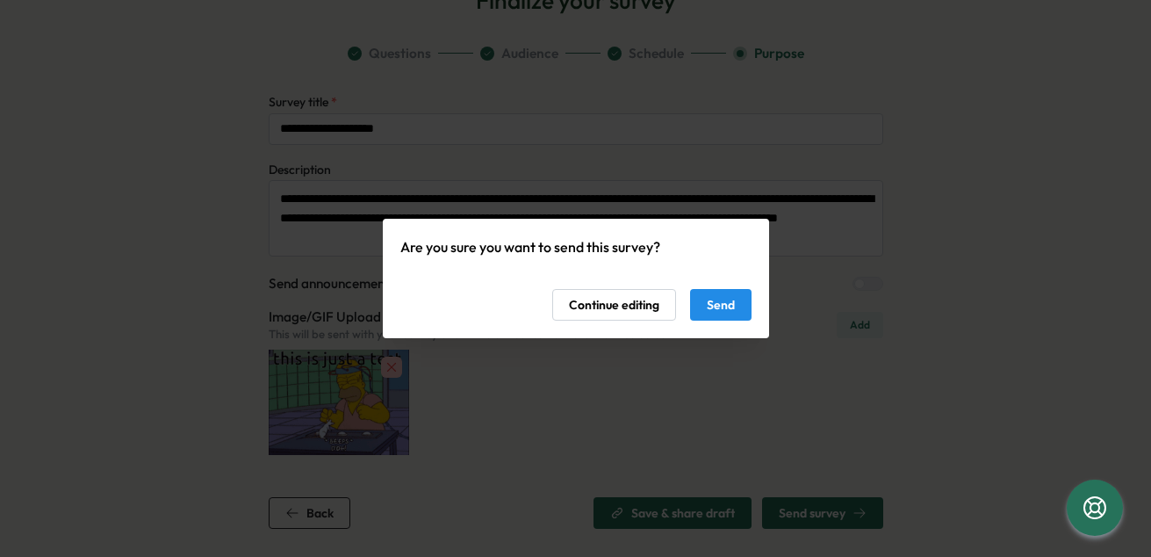
click at [726, 307] on span "Send" at bounding box center [721, 305] width 28 height 30
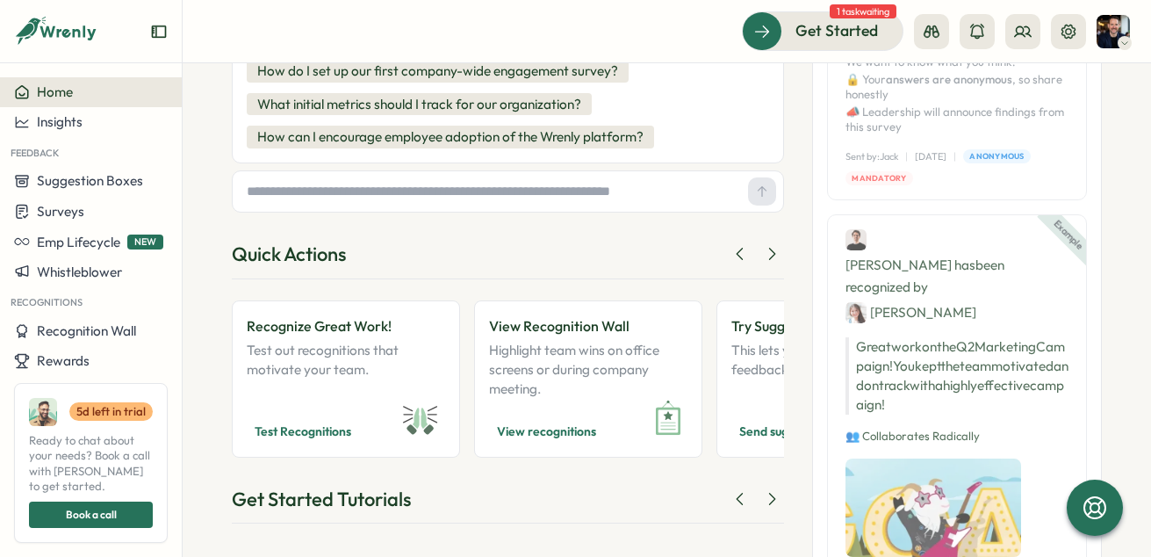
scroll to position [168, 0]
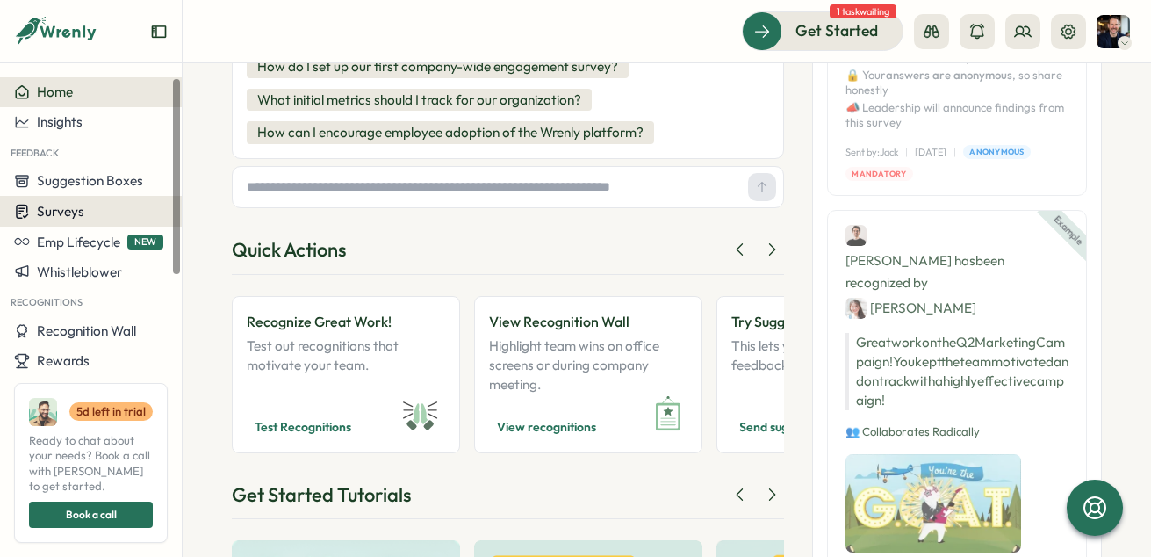
click at [56, 206] on span "Surveys" at bounding box center [60, 211] width 47 height 17
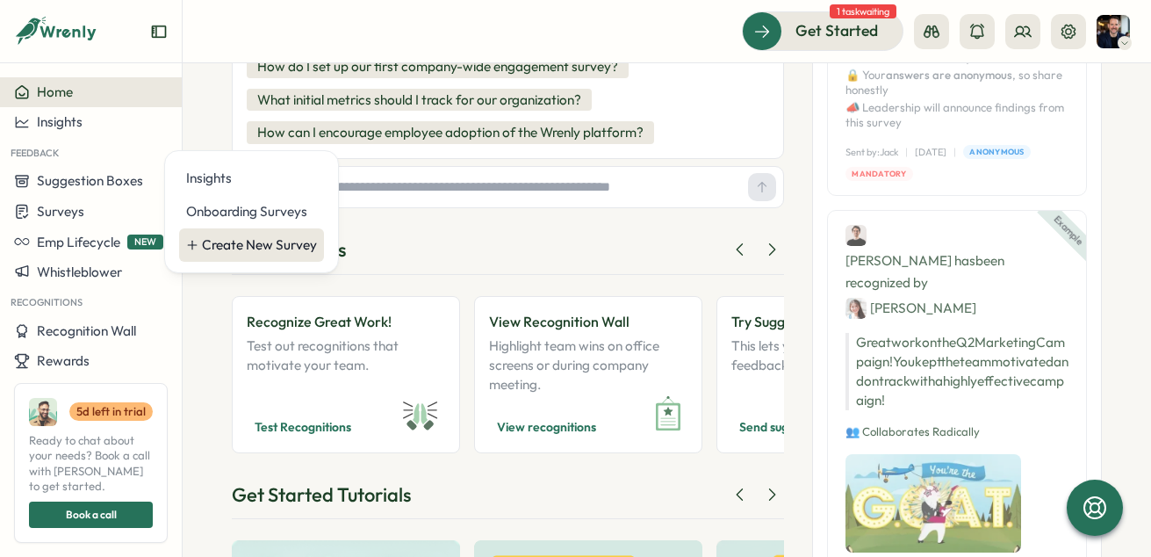
click at [287, 246] on div "Create New Survey" at bounding box center [259, 244] width 115 height 19
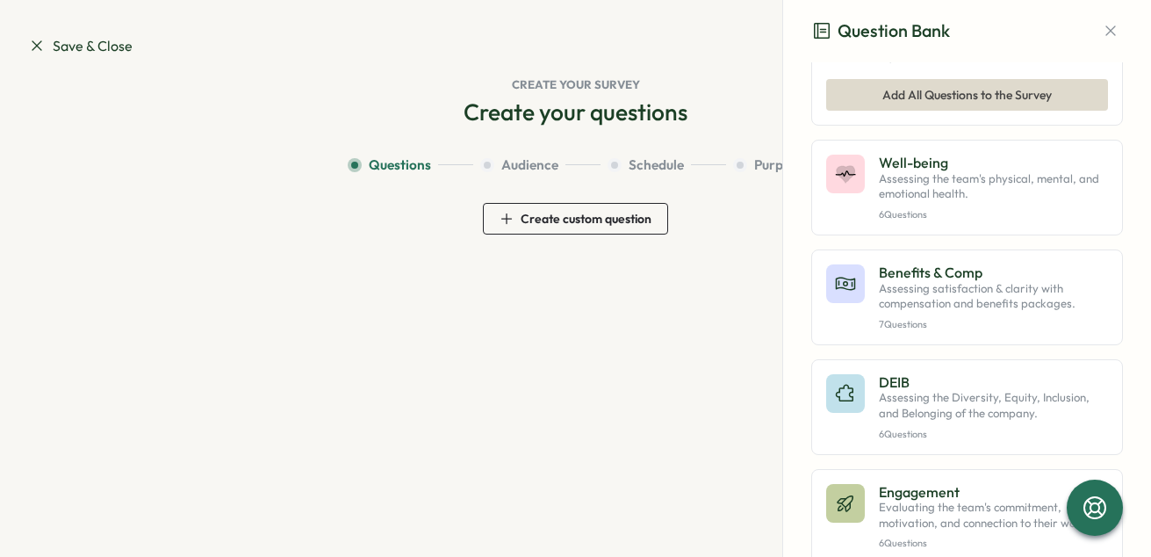
scroll to position [315, 0]
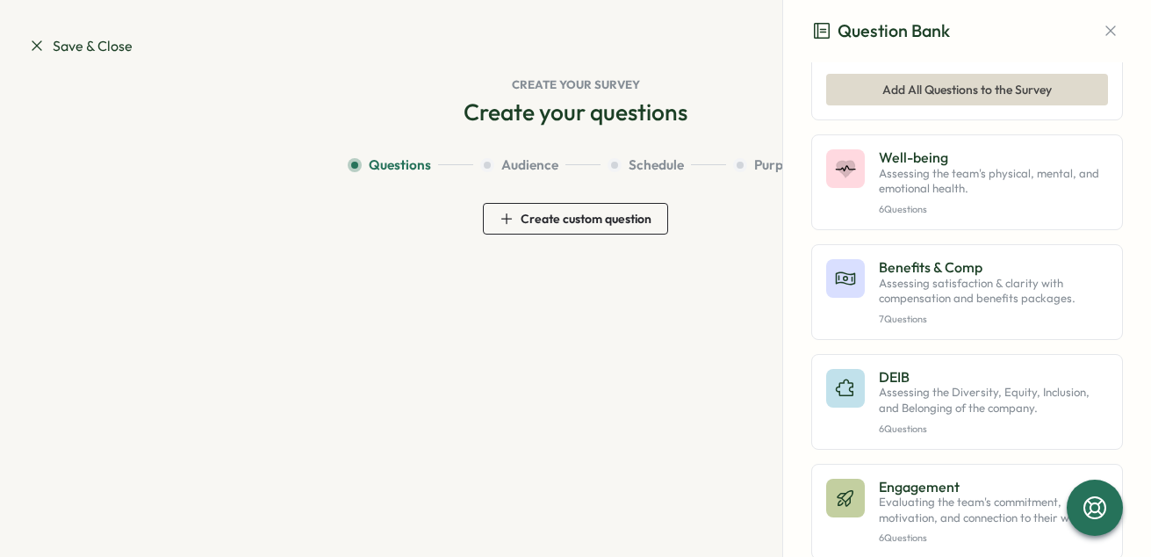
click at [1083, 26] on button at bounding box center [1095, 14] width 25 height 25
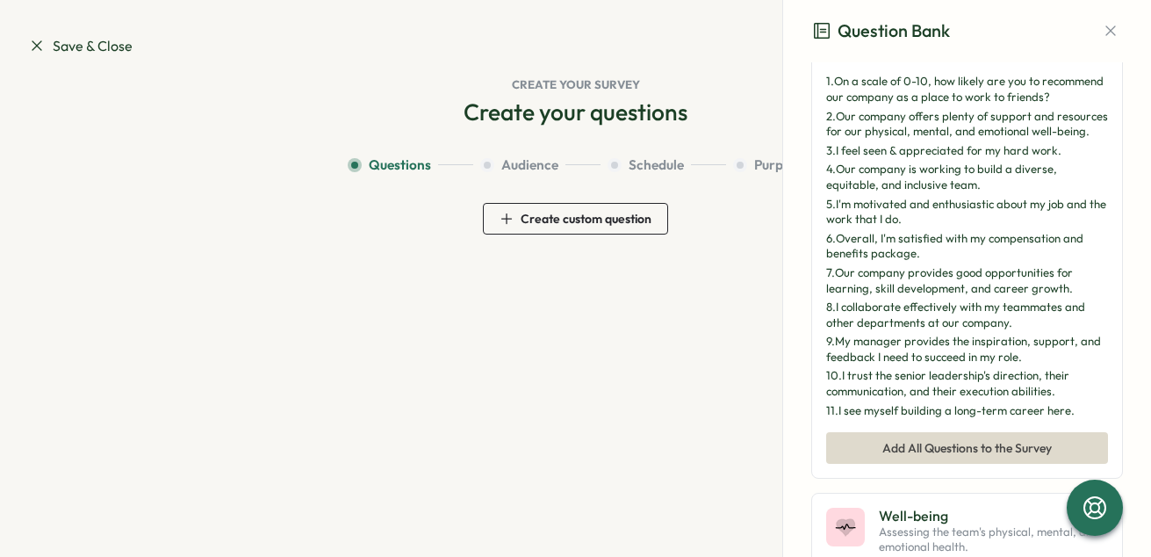
click at [1089, 21] on icon at bounding box center [1096, 14] width 14 height 14
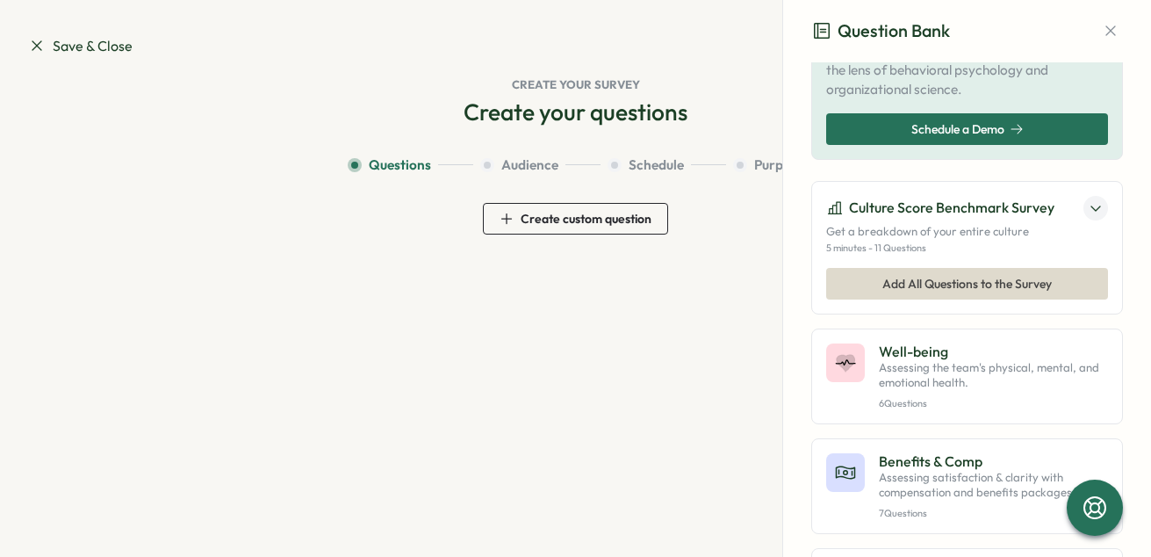
scroll to position [0, 0]
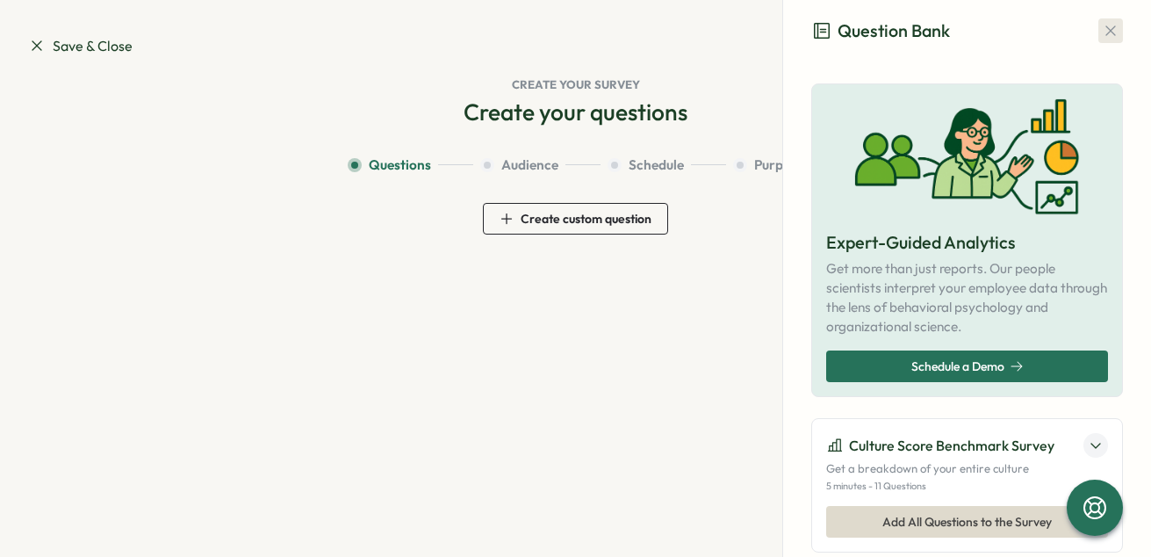
click at [1102, 25] on icon "button" at bounding box center [1111, 31] width 18 height 18
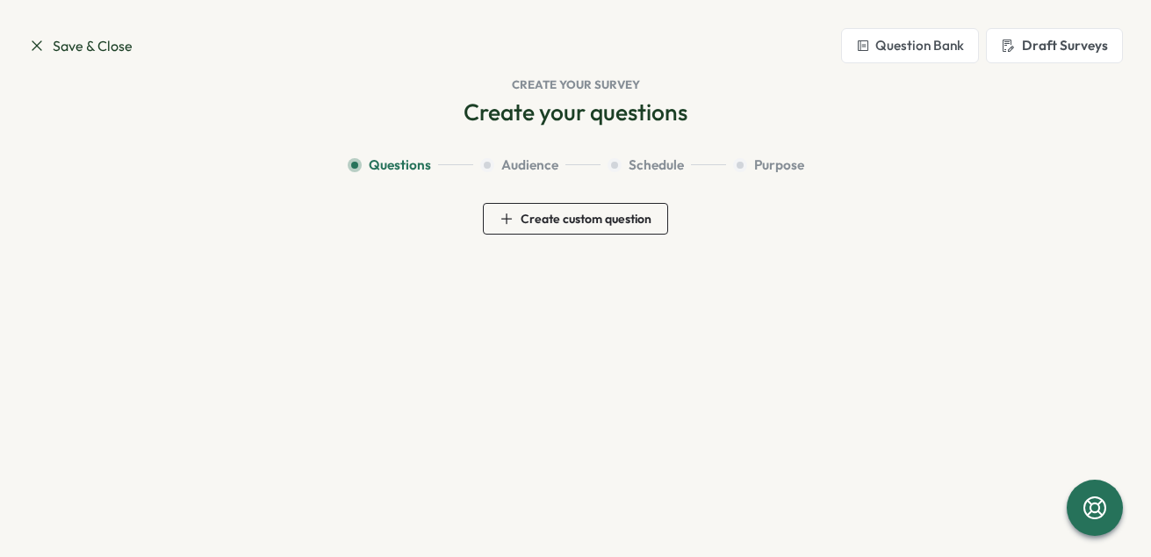
click at [35, 47] on icon at bounding box center [37, 45] width 10 height 10
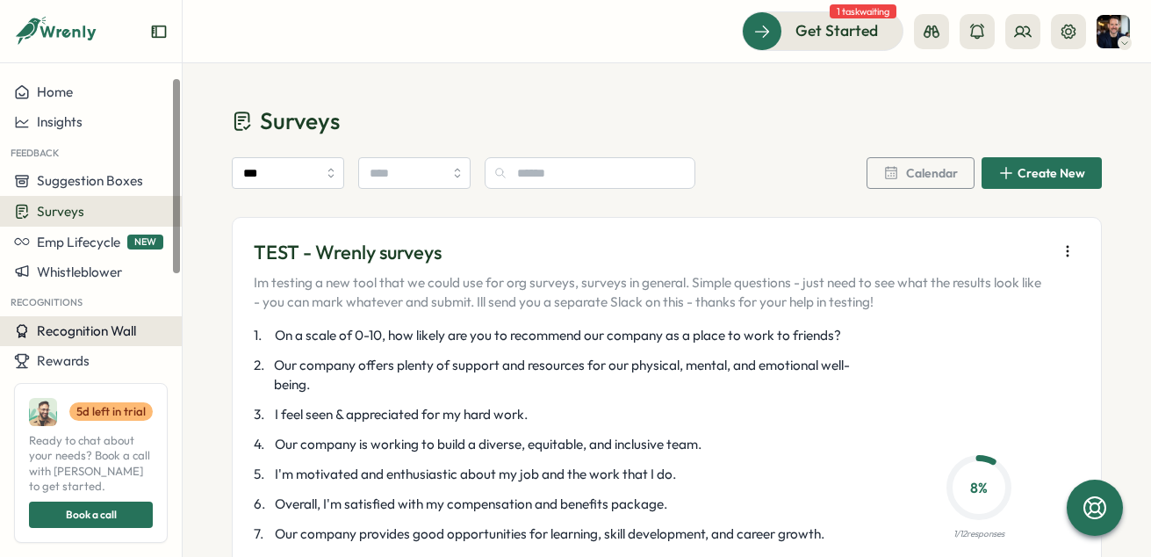
click at [75, 336] on span "Recognition Wall" at bounding box center [86, 330] width 99 height 17
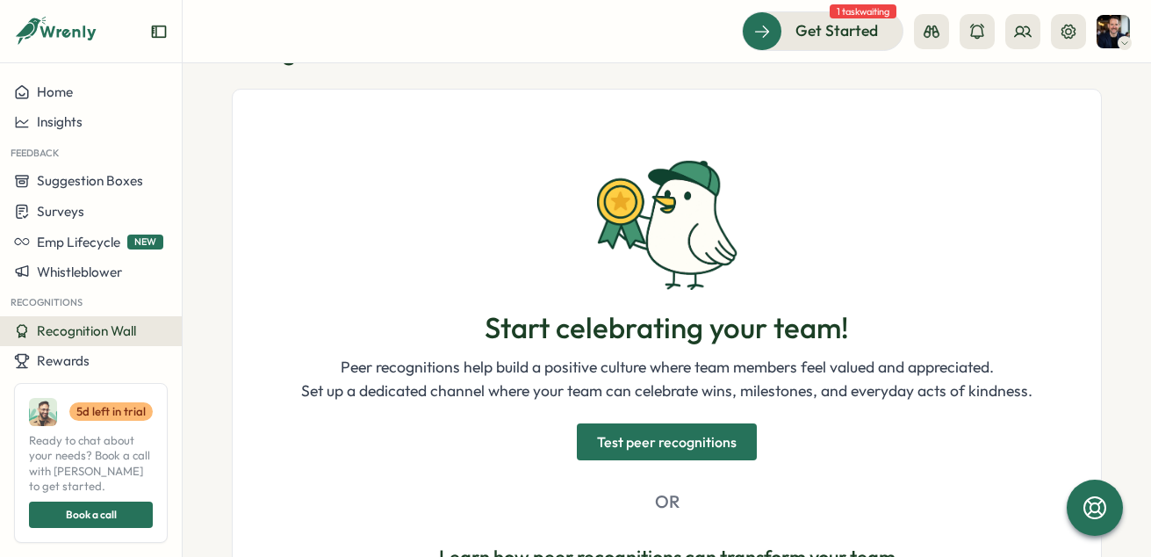
scroll to position [39, 0]
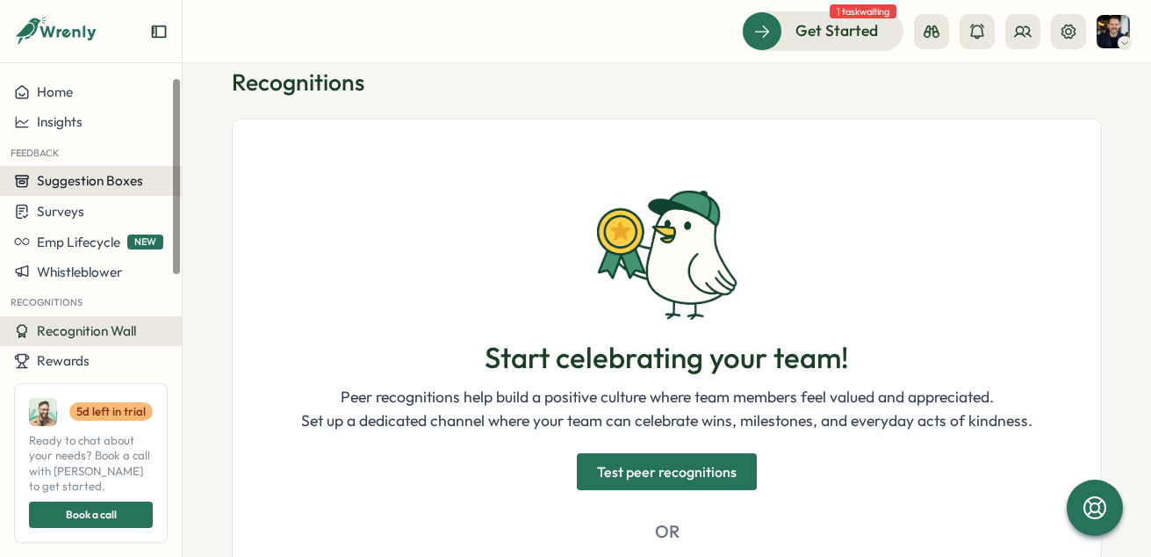
click at [83, 178] on span "Suggestion Boxes" at bounding box center [90, 180] width 106 height 17
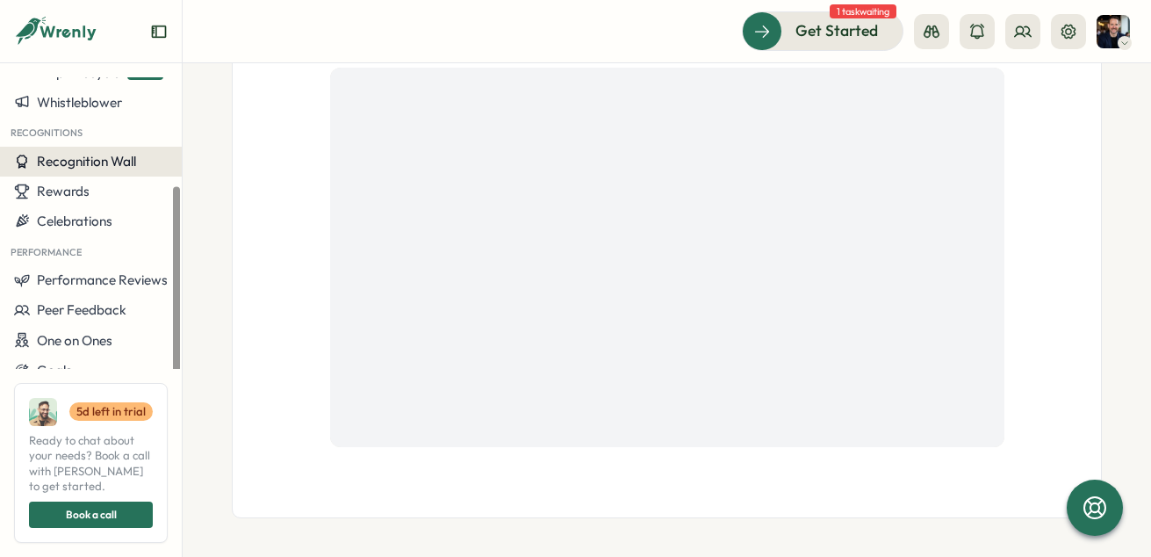
scroll to position [171, 0]
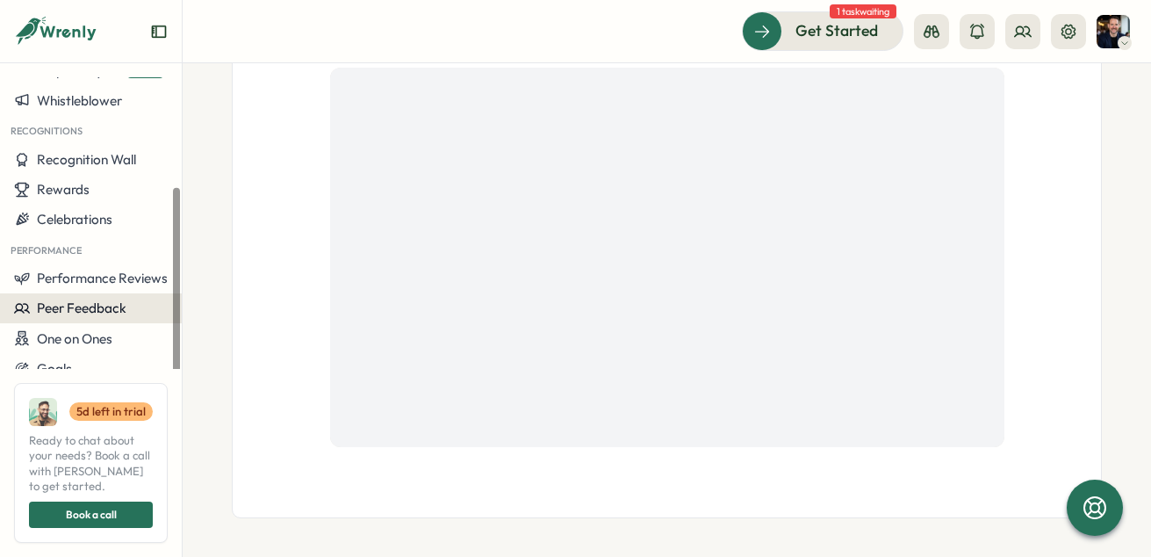
click at [94, 305] on span "Peer Feedback" at bounding box center [82, 307] width 90 height 17
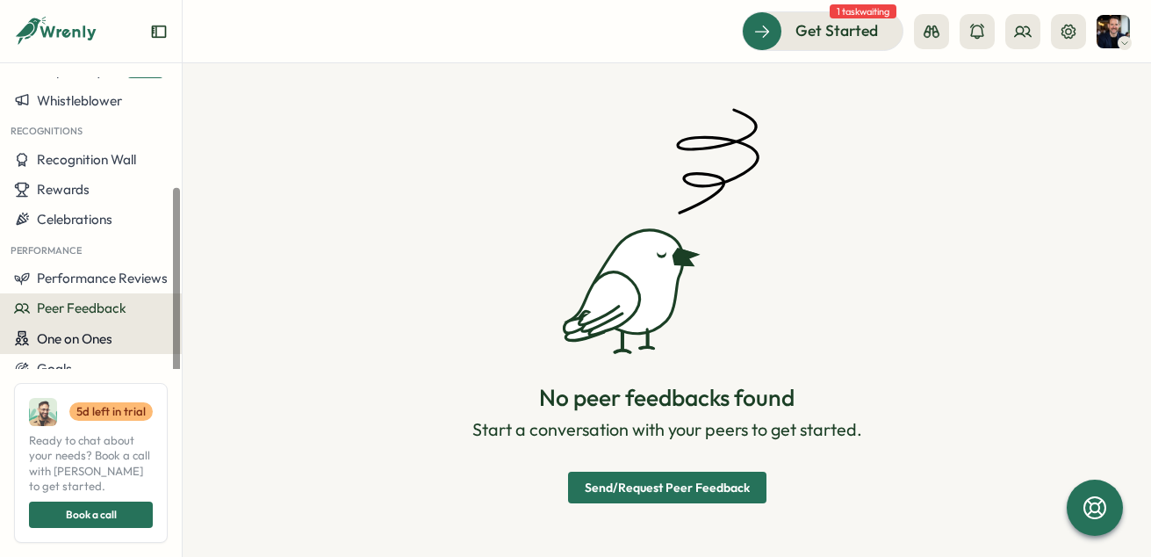
click at [84, 342] on span "One on Ones" at bounding box center [75, 338] width 76 height 17
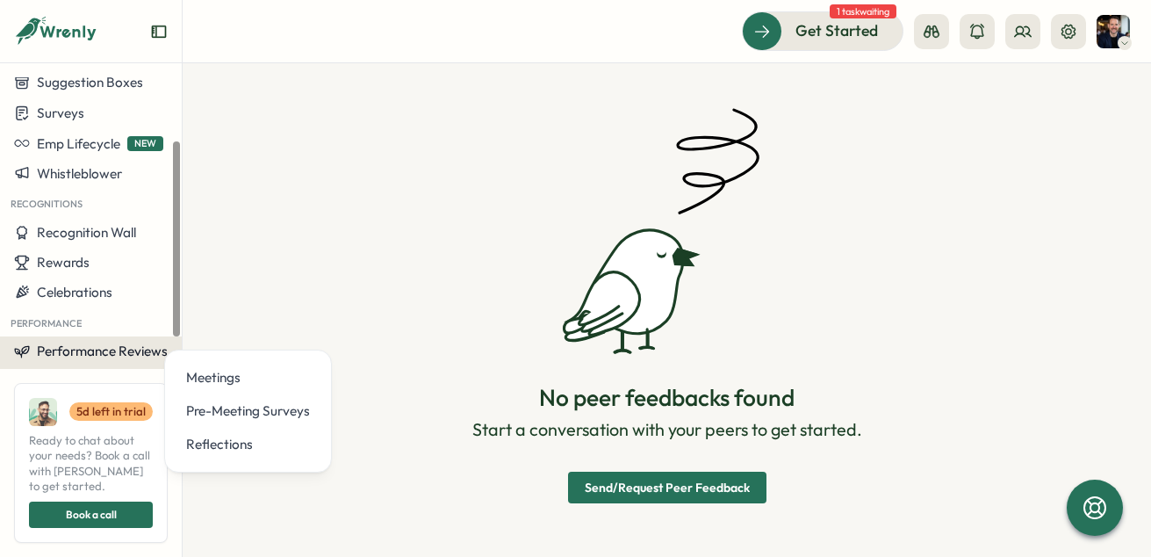
scroll to position [97, 0]
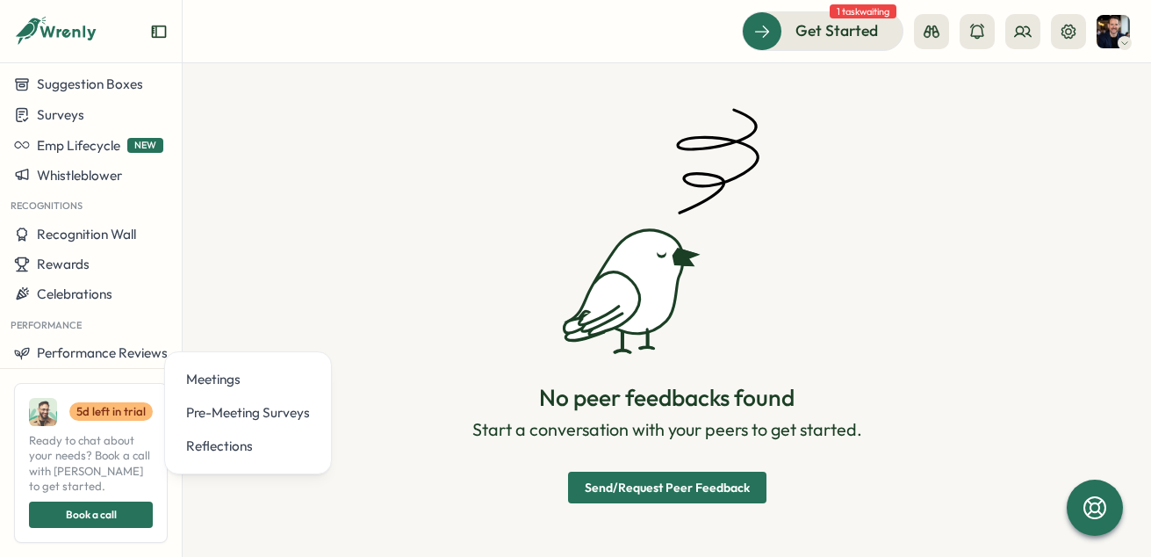
click at [313, 215] on div "No peer feedbacks found Start a conversation with your peers to get started. Se…" at bounding box center [667, 304] width 870 height 398
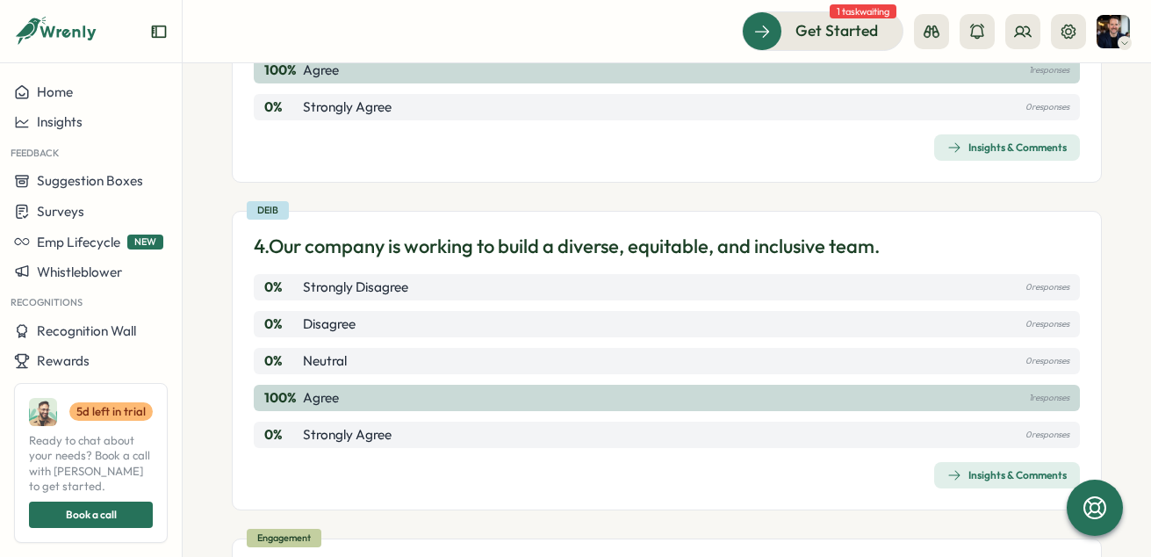
scroll to position [1258, 0]
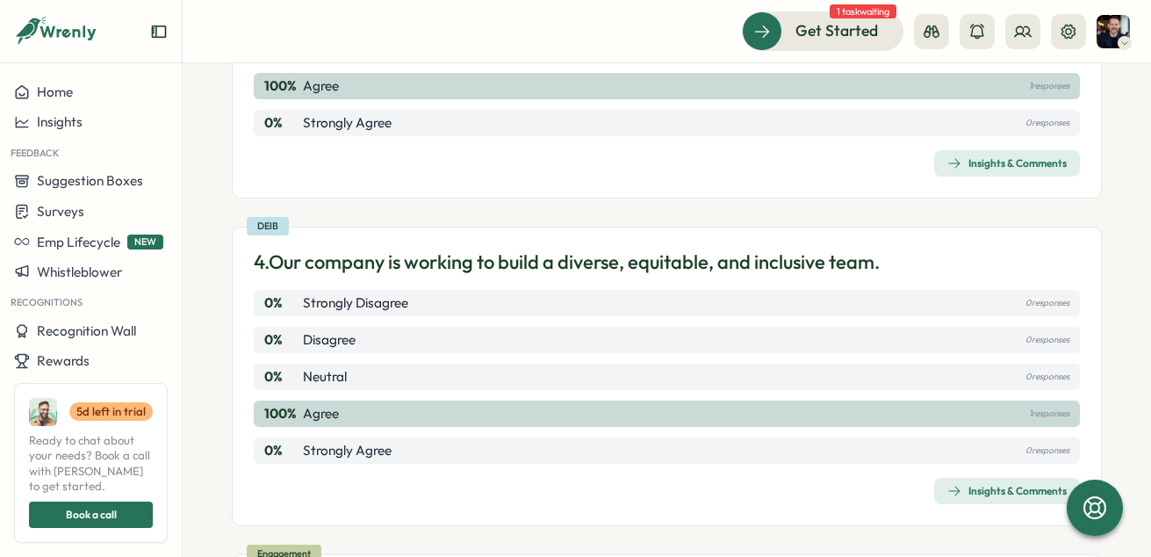
click at [1011, 170] on div "Insights & Comments" at bounding box center [1006, 163] width 119 height 14
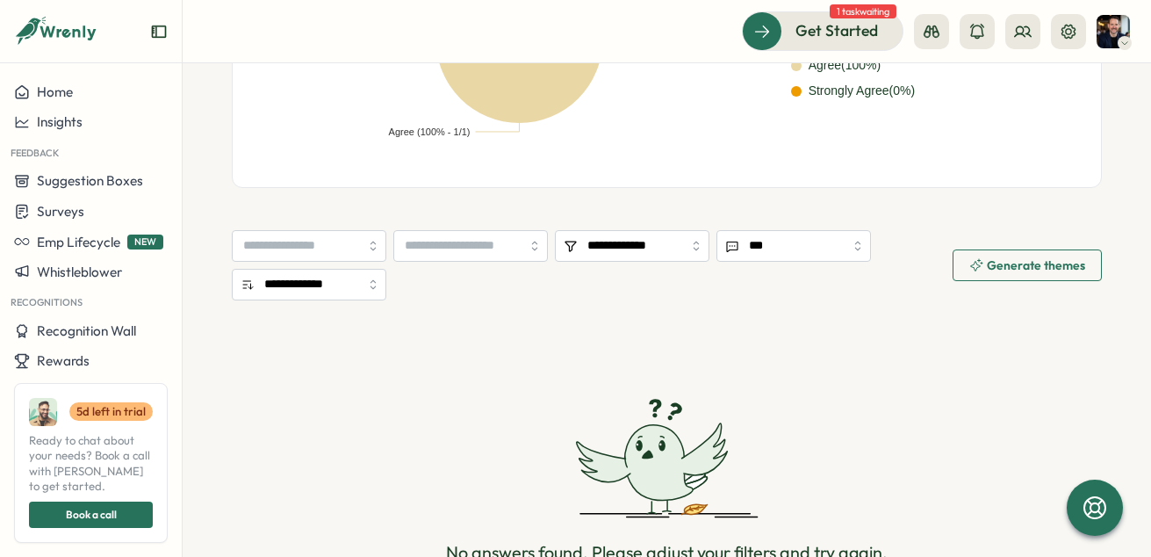
scroll to position [627, 0]
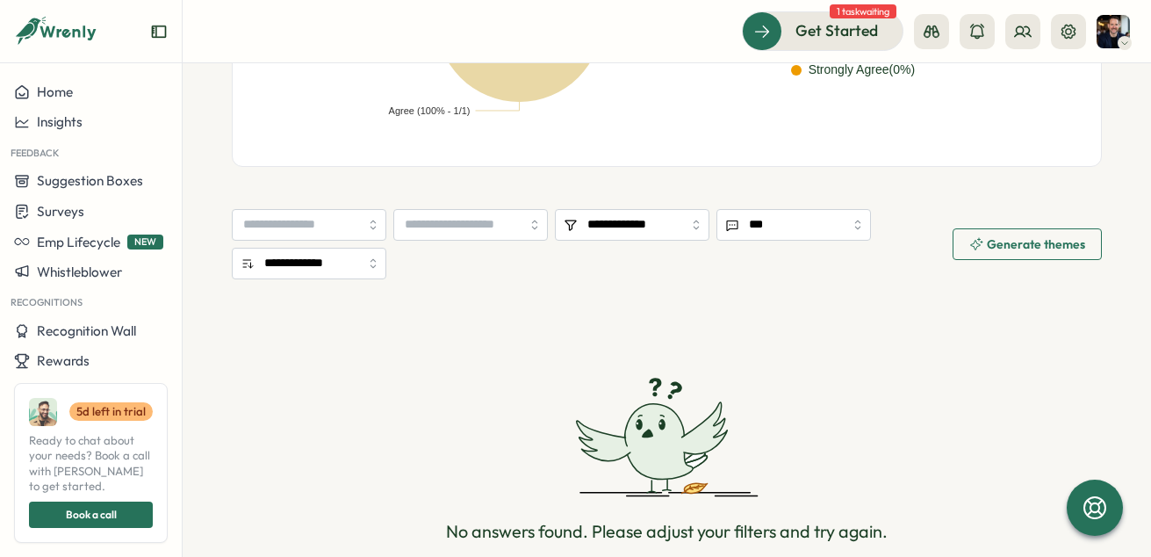
click at [997, 233] on span "Generate themes" at bounding box center [1027, 244] width 116 height 30
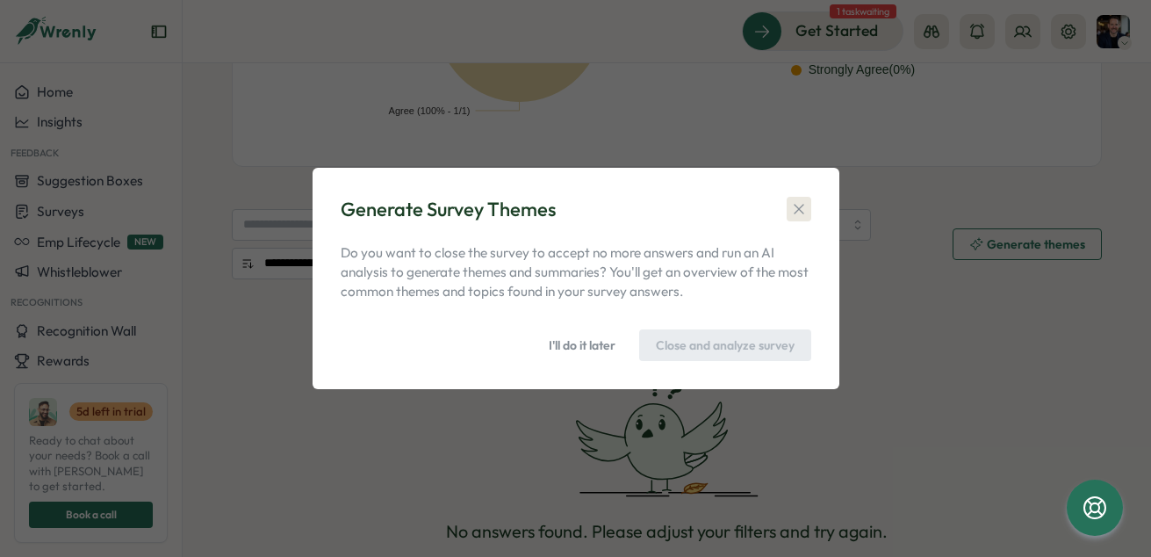
click at [803, 207] on icon "button" at bounding box center [799, 209] width 18 height 18
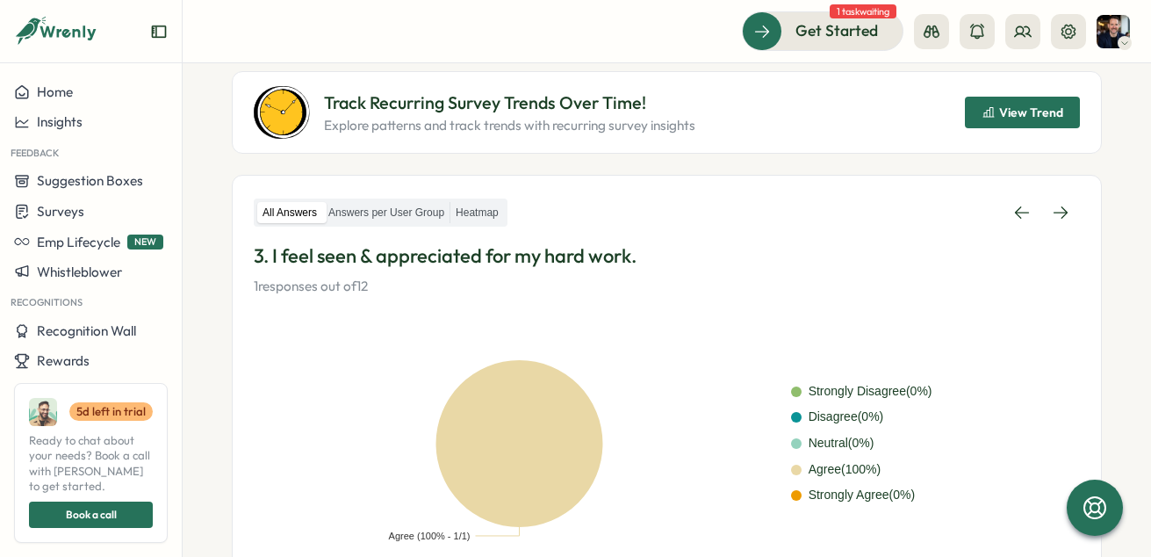
scroll to position [0, 0]
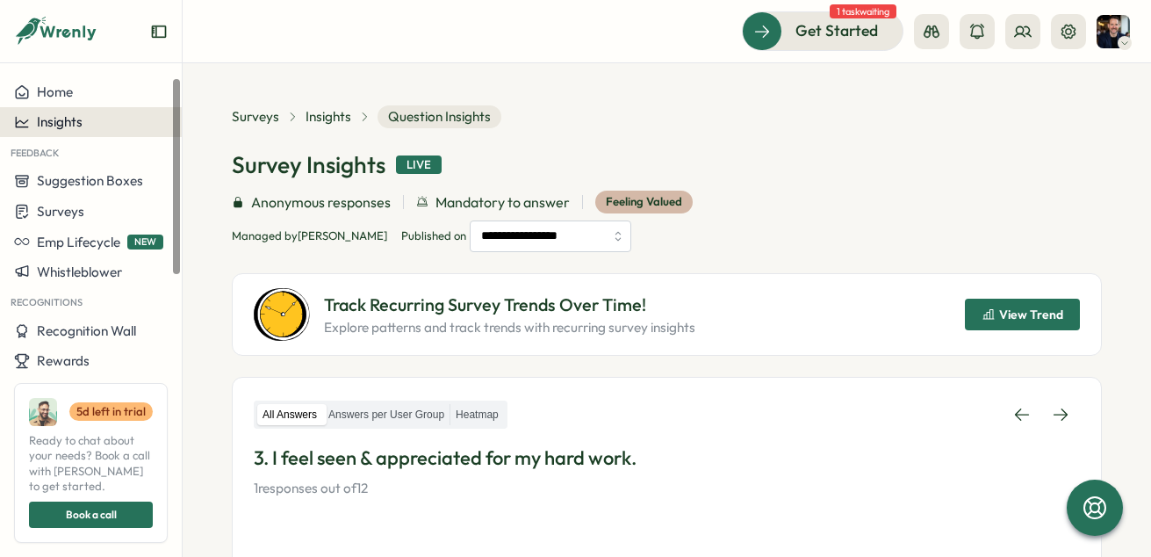
click at [67, 124] on span "Insights" at bounding box center [60, 121] width 46 height 17
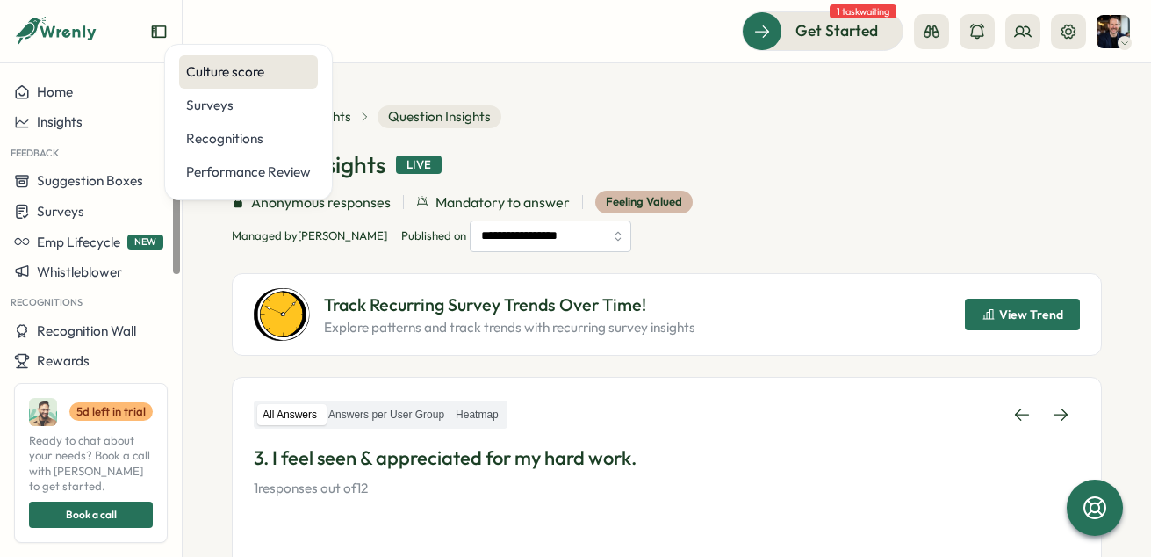
click at [208, 83] on div "Culture score" at bounding box center [248, 71] width 139 height 33
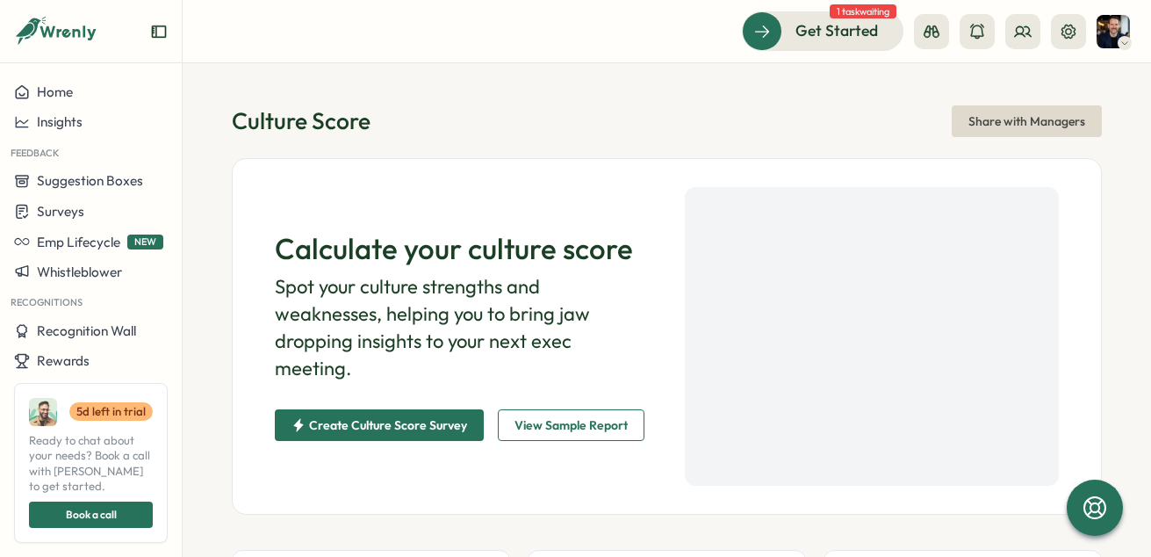
scroll to position [9, 0]
